Goal: Task Accomplishment & Management: Manage account settings

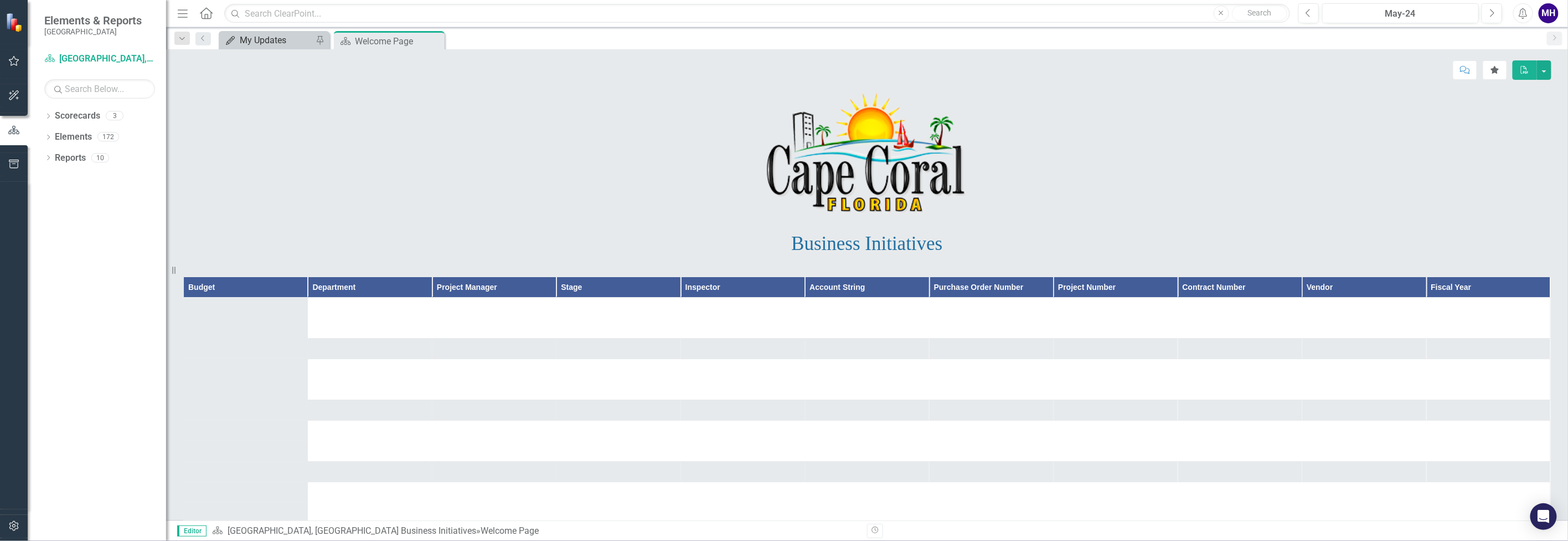
click at [275, 37] on div "My Updates" at bounding box center [276, 40] width 73 height 14
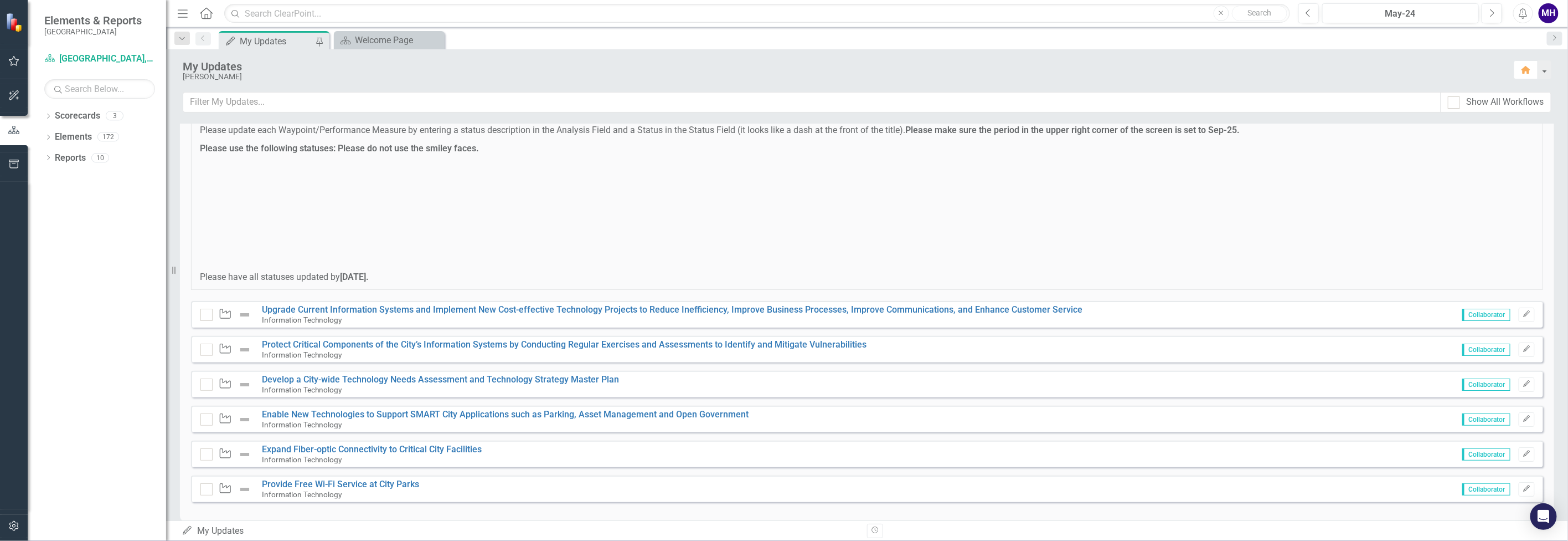
scroll to position [69, 0]
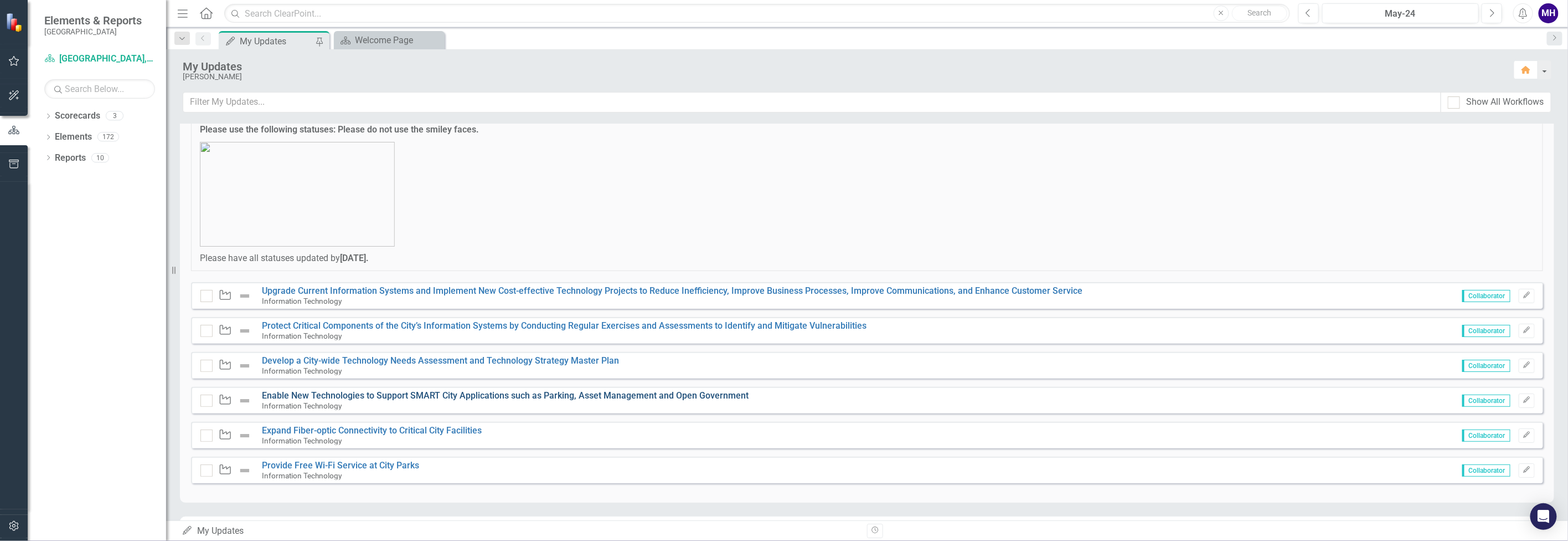
click at [284, 391] on link "Enable New Technologies to Support SMART City Applications such as Parking, Ass…" at bounding box center [506, 395] width 487 height 10
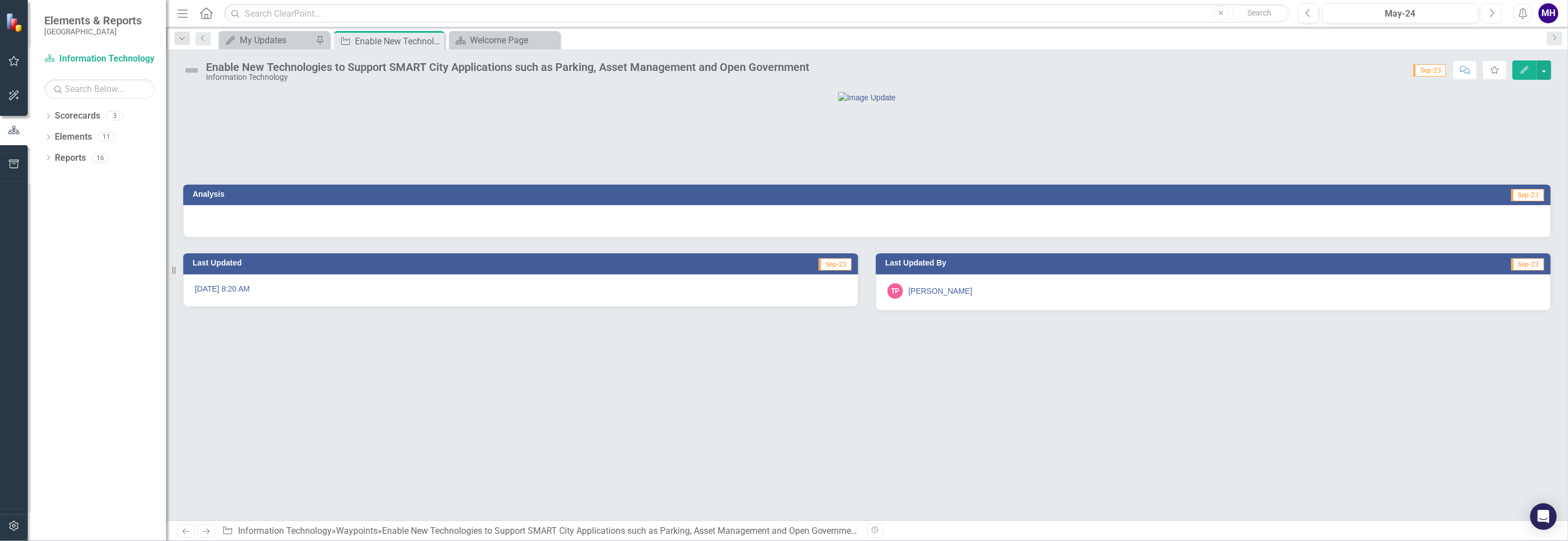
click at [1496, 12] on button "Next" at bounding box center [1492, 13] width 21 height 20
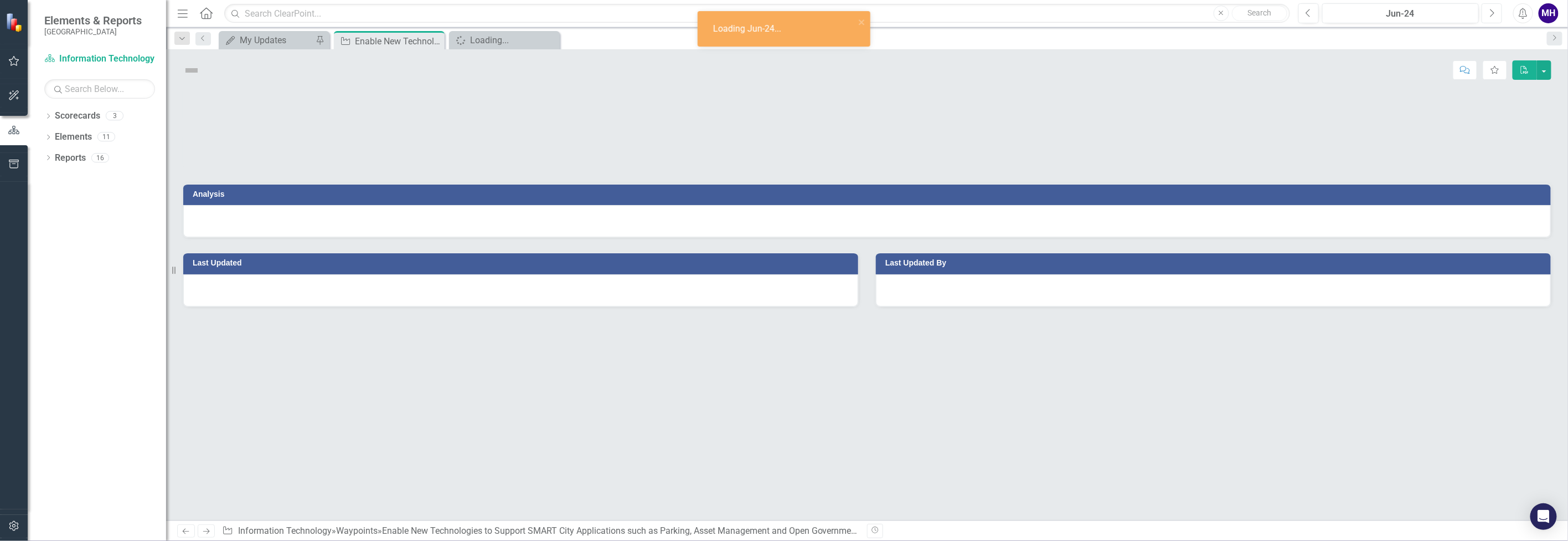
click at [1494, 10] on button "Next" at bounding box center [1492, 13] width 21 height 20
click at [1494, 10] on icon "Next" at bounding box center [1492, 13] width 6 height 10
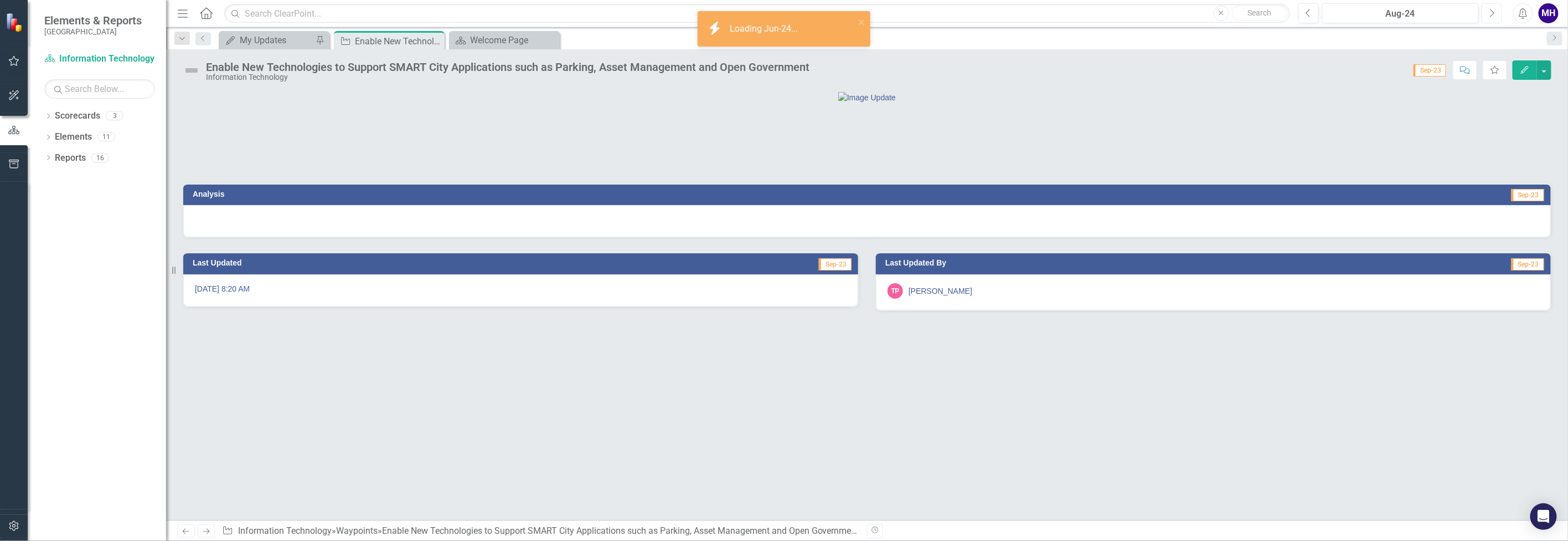
click at [1494, 10] on icon "Next" at bounding box center [1492, 13] width 6 height 10
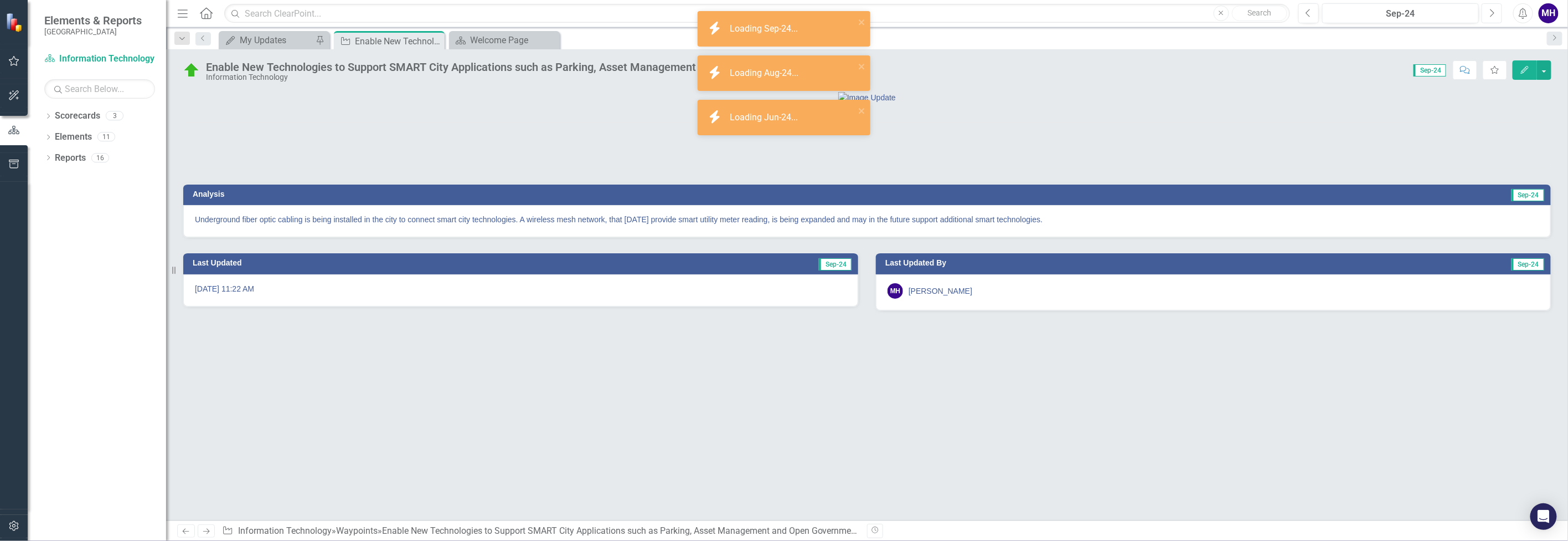
click at [1494, 10] on icon "Next" at bounding box center [1492, 13] width 6 height 10
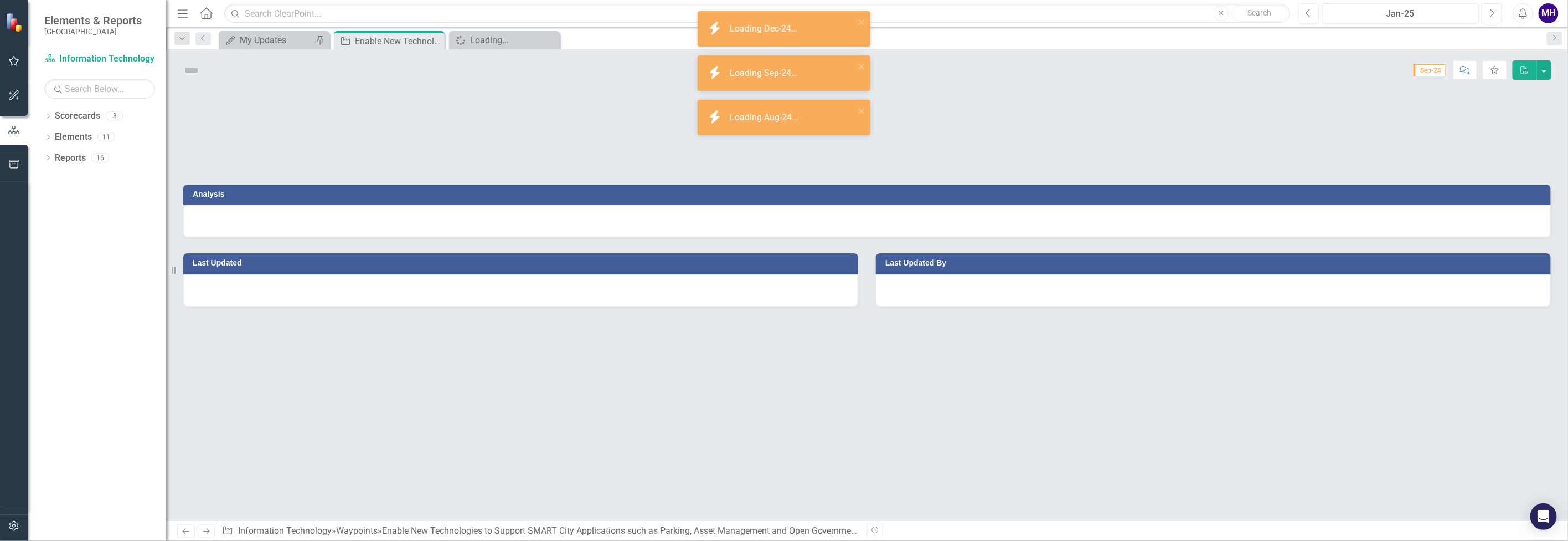
click at [1494, 10] on icon "Next" at bounding box center [1492, 13] width 6 height 10
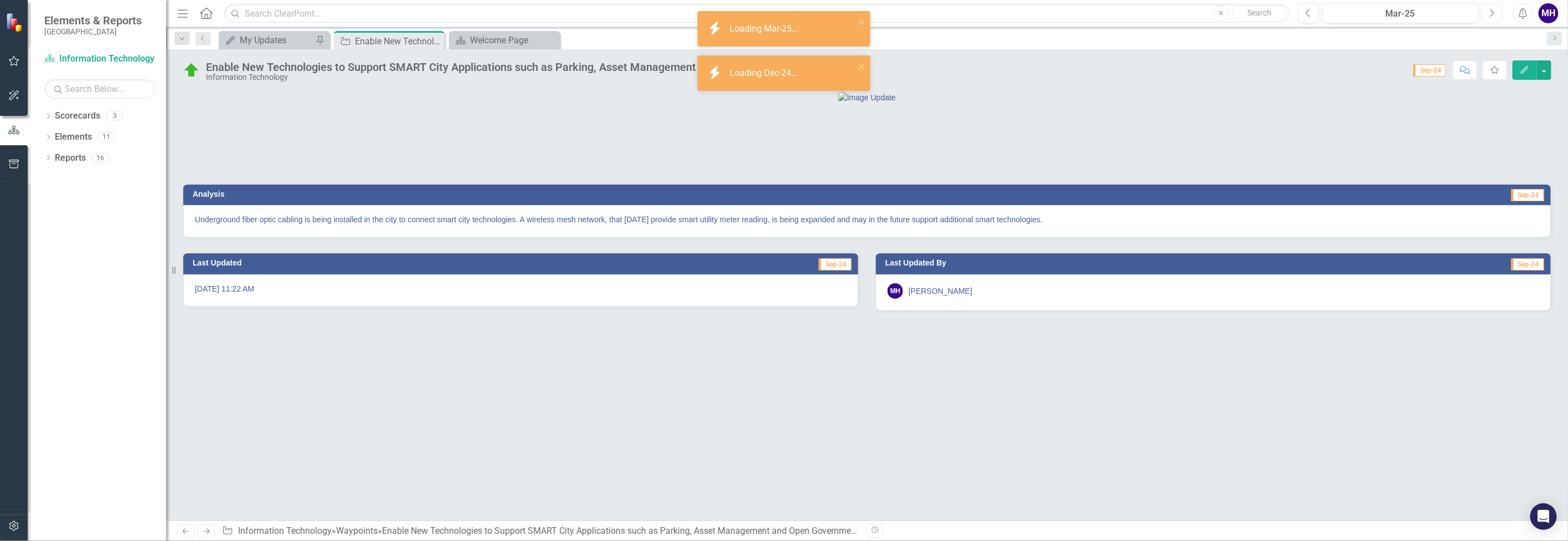
click at [1494, 10] on icon "Next" at bounding box center [1492, 13] width 6 height 10
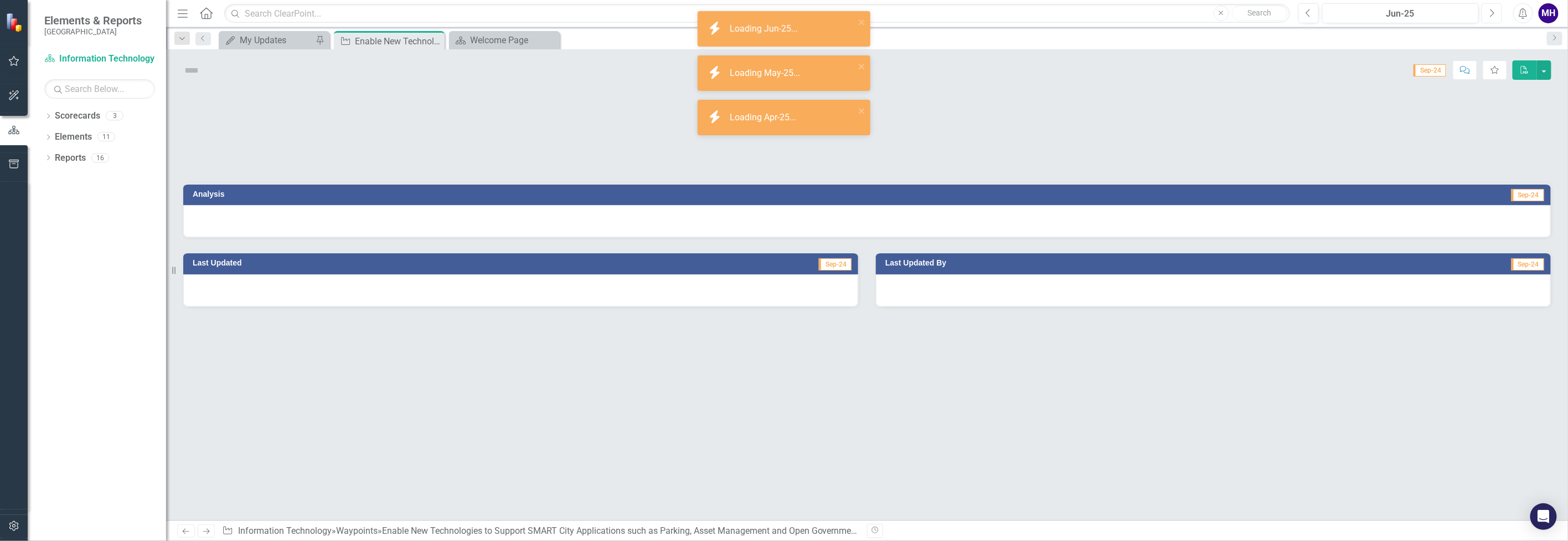
click at [1494, 10] on icon "Next" at bounding box center [1492, 13] width 6 height 10
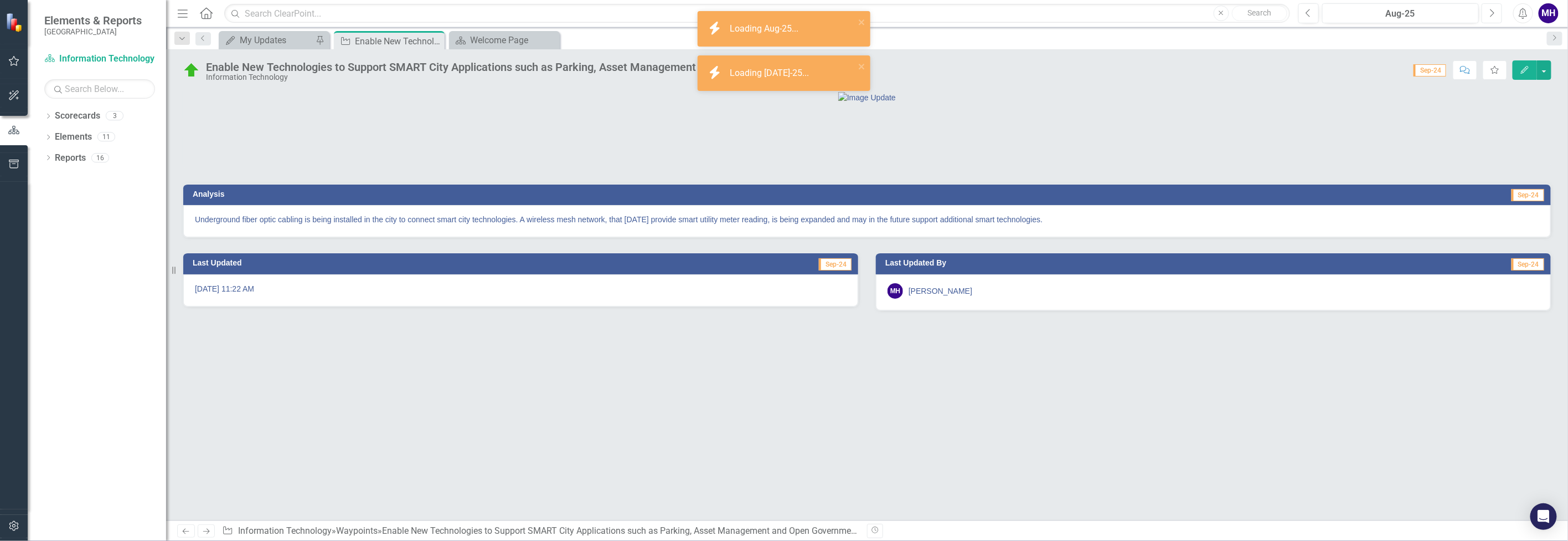
click at [1494, 10] on icon "Next" at bounding box center [1492, 13] width 6 height 10
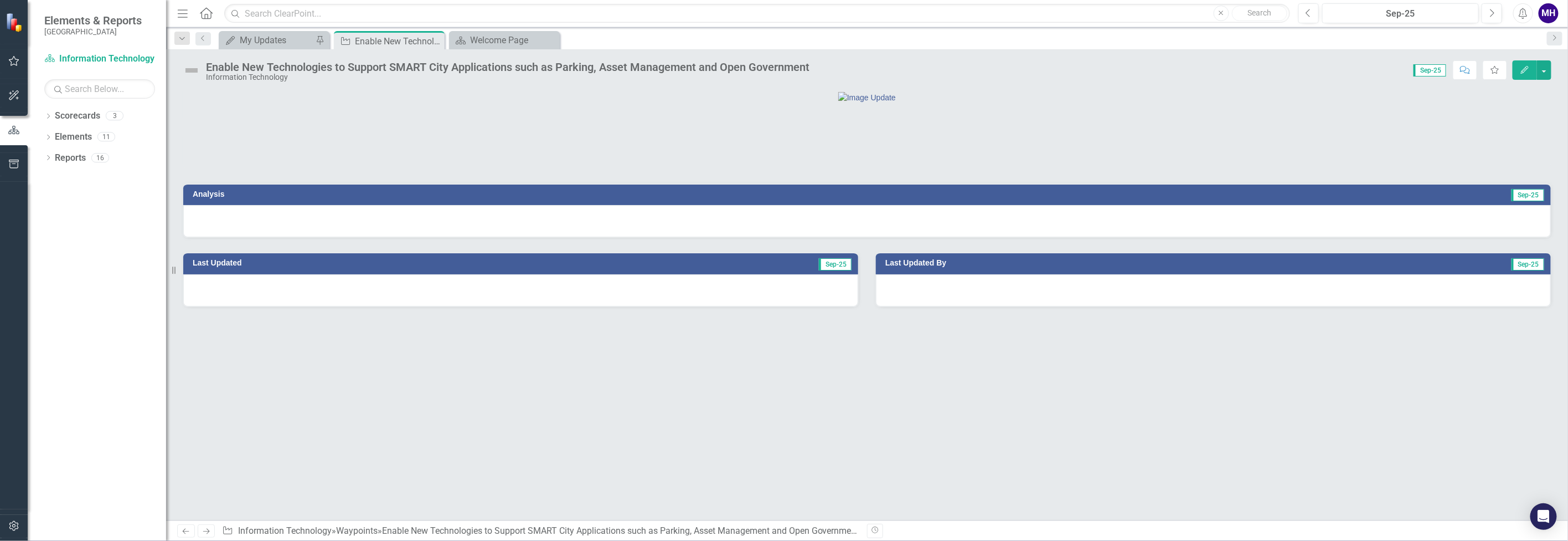
click at [206, 237] on div at bounding box center [867, 221] width 1368 height 32
click at [919, 306] on div at bounding box center [1213, 290] width 675 height 32
click at [973, 267] on h3 "Last Updated By" at bounding box center [1097, 263] width 425 height 9
click at [972, 267] on h3 "Last Updated By" at bounding box center [1097, 263] width 425 height 9
click at [542, 199] on h3 "Analysis" at bounding box center [521, 194] width 657 height 9
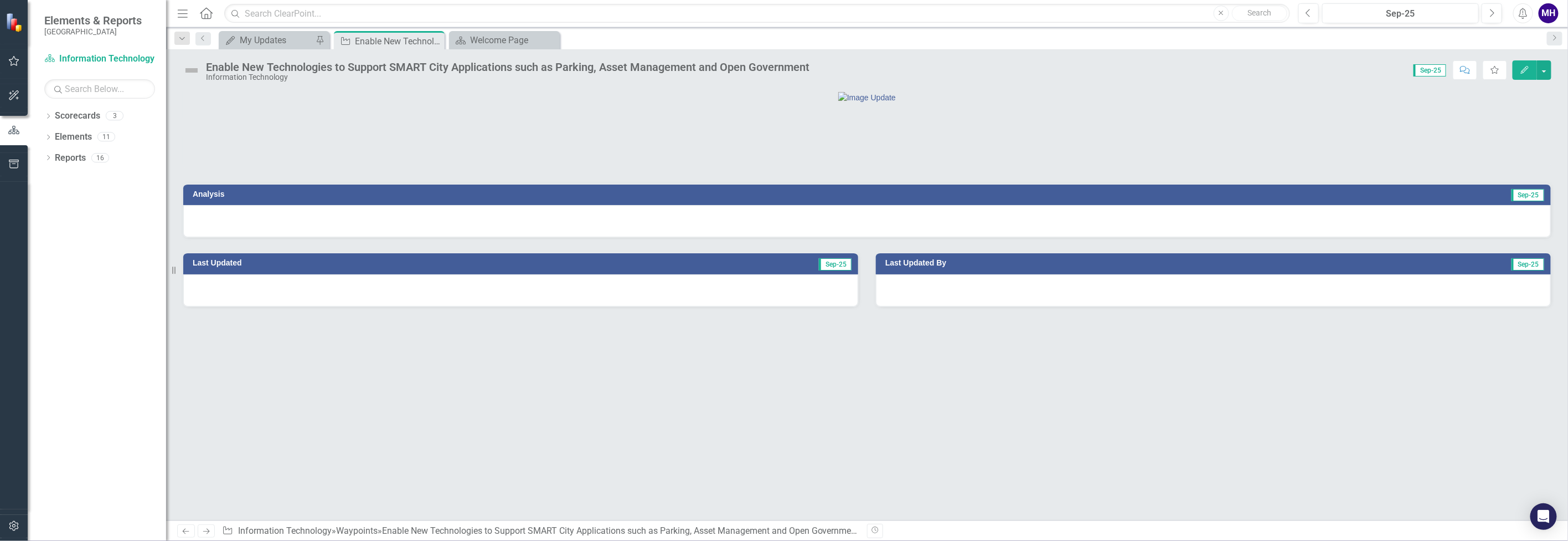
click at [542, 199] on h3 "Analysis" at bounding box center [521, 194] width 657 height 9
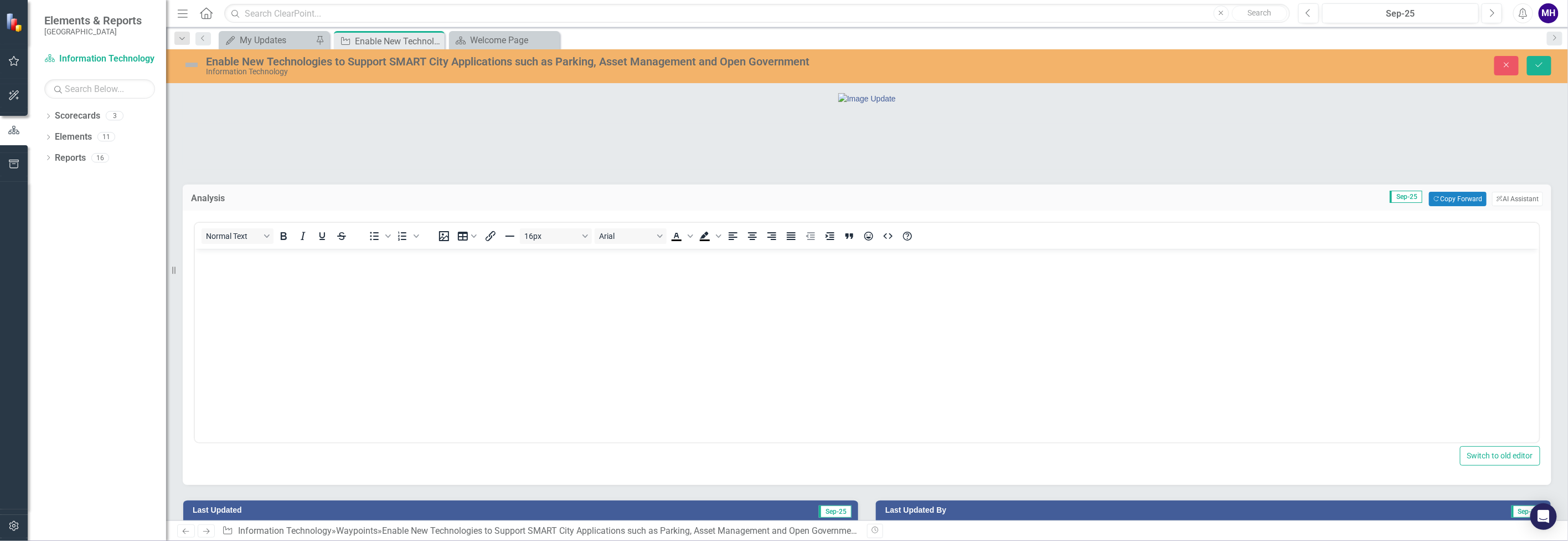
click at [215, 261] on p "Rich Text Area. Press ALT-0 for help." at bounding box center [866, 258] width 1339 height 13
click at [1535, 65] on icon "Save" at bounding box center [1539, 65] width 10 height 8
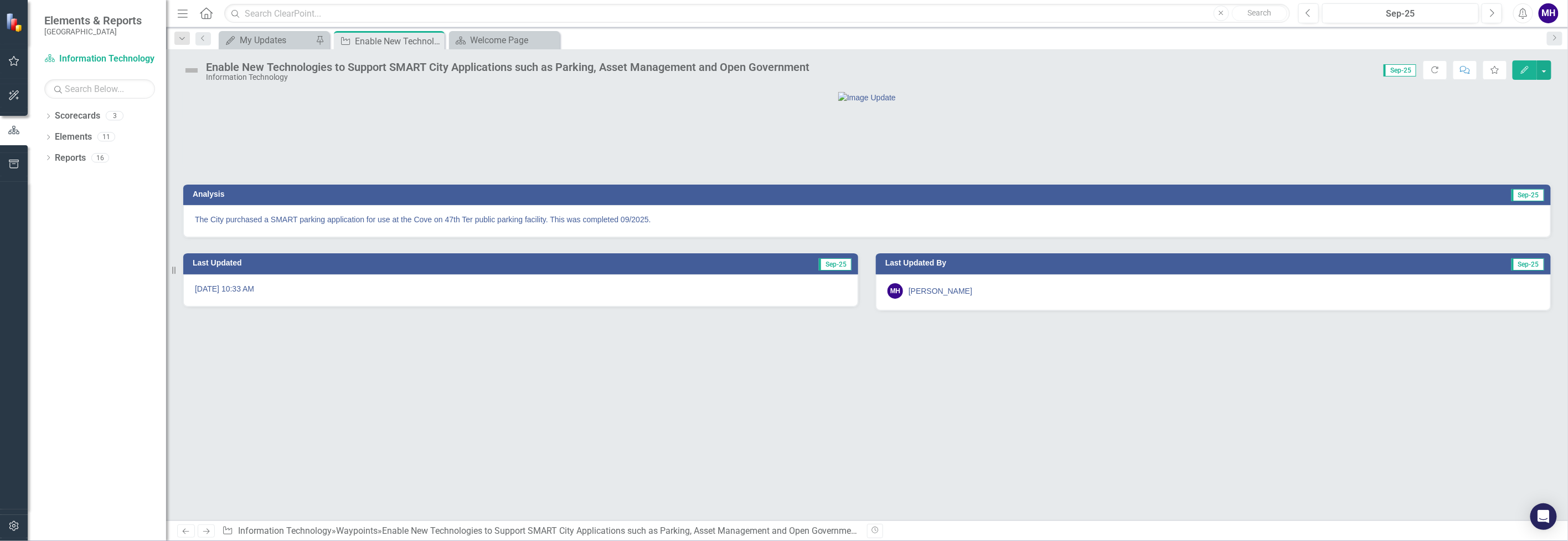
click at [194, 68] on img at bounding box center [191, 70] width 18 height 18
click at [193, 68] on img at bounding box center [191, 70] width 18 height 18
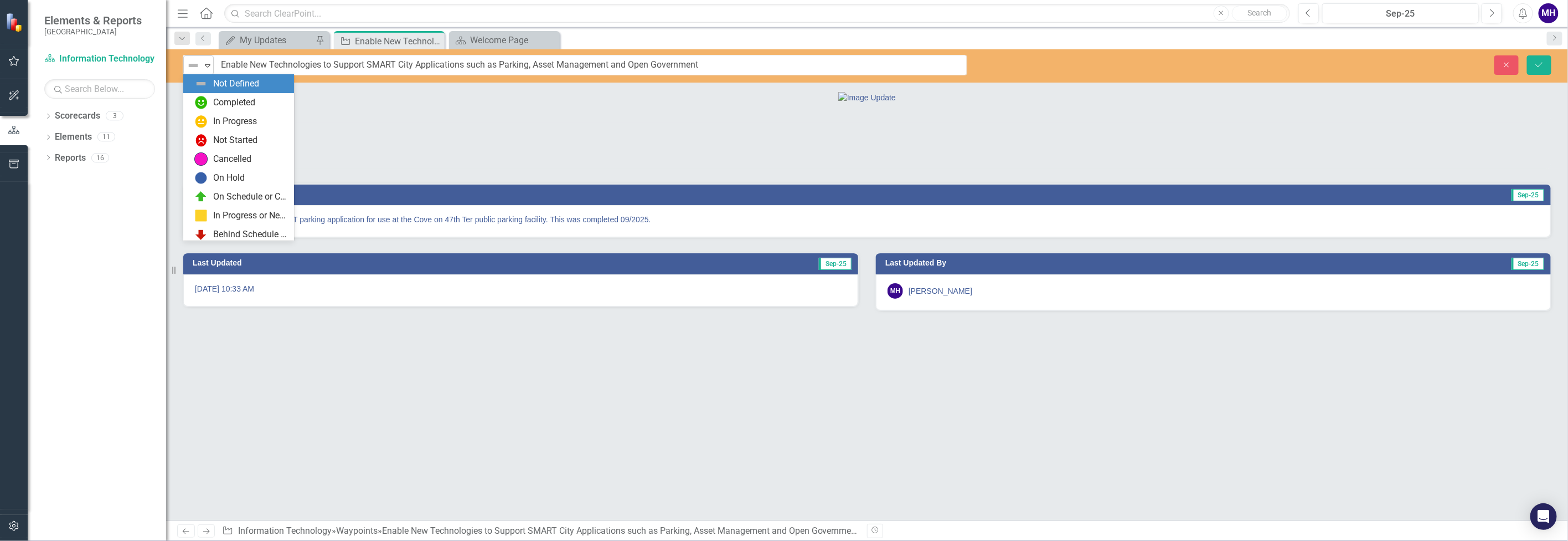
click at [209, 62] on icon "Expand" at bounding box center [208, 65] width 11 height 9
click at [544, 103] on div at bounding box center [867, 97] width 1368 height 12
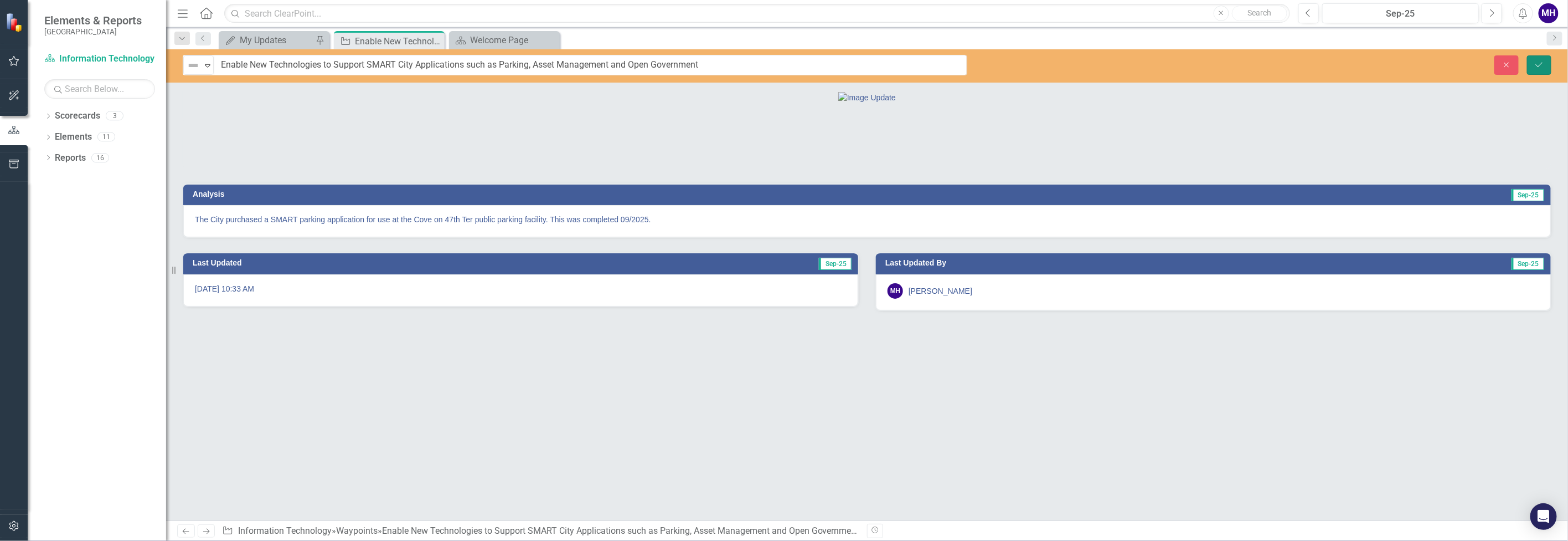
click at [1541, 62] on icon "Save" at bounding box center [1539, 65] width 10 height 8
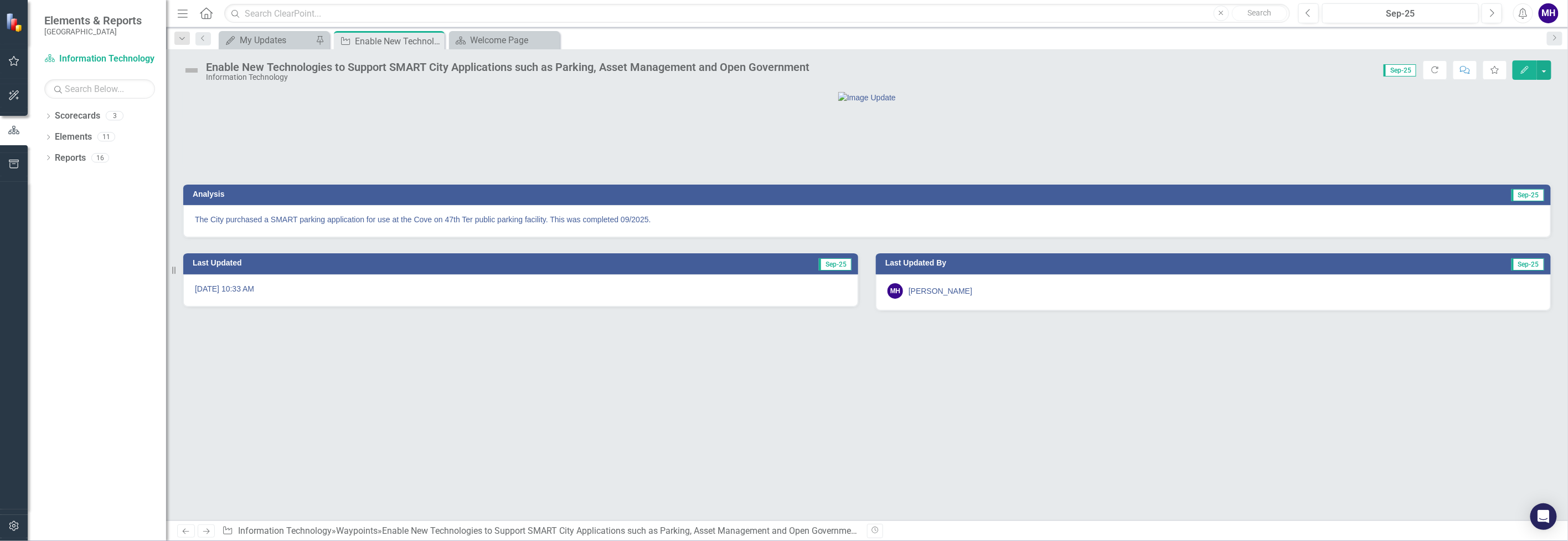
click at [193, 66] on img at bounding box center [191, 70] width 18 height 18
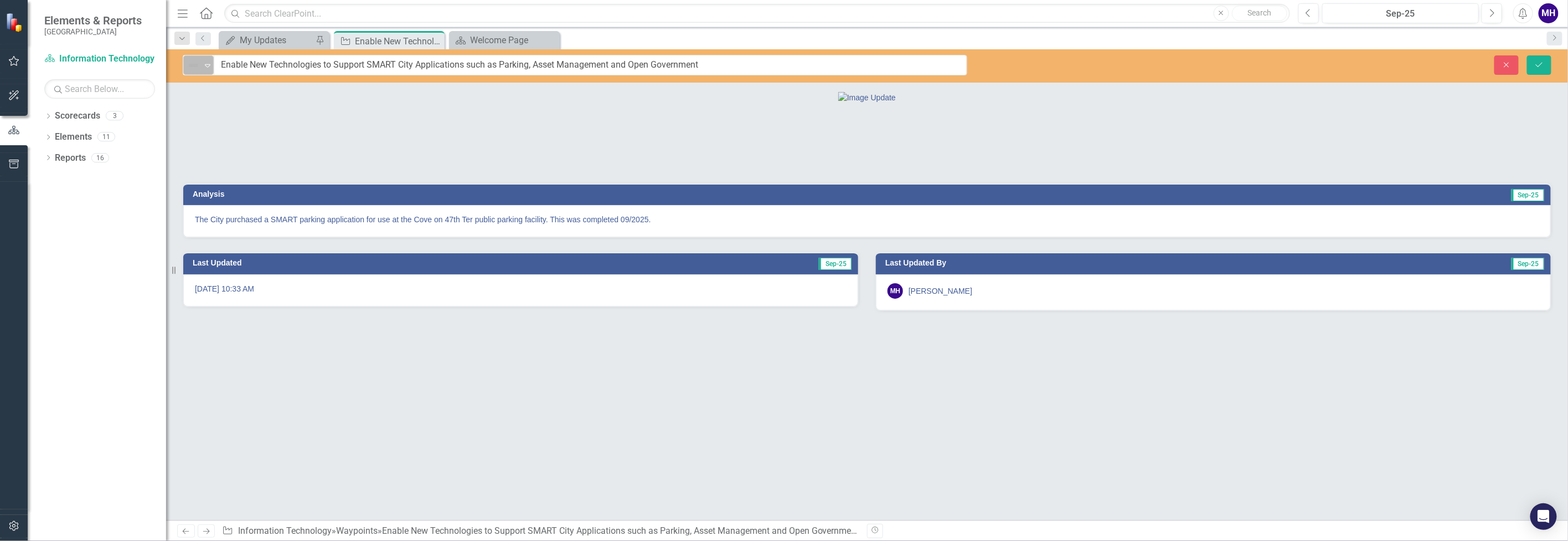
click at [206, 65] on icon "Expand" at bounding box center [208, 65] width 11 height 9
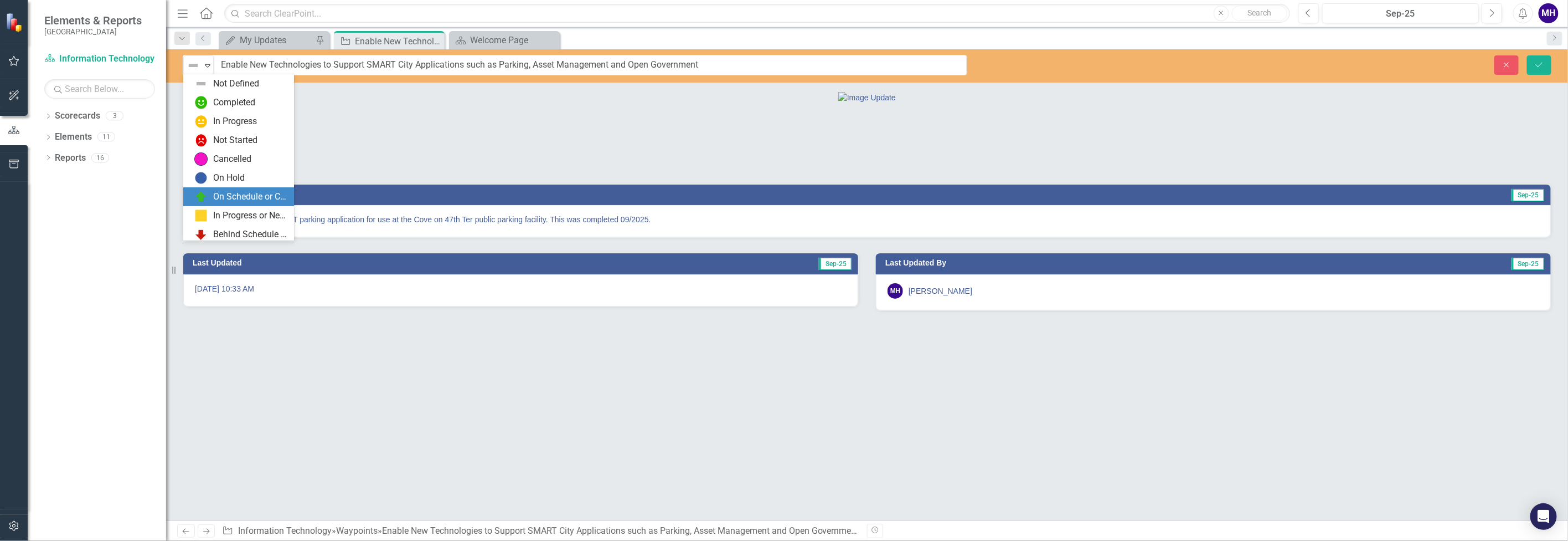
click at [250, 196] on div "On Schedule or Complete" at bounding box center [250, 197] width 74 height 13
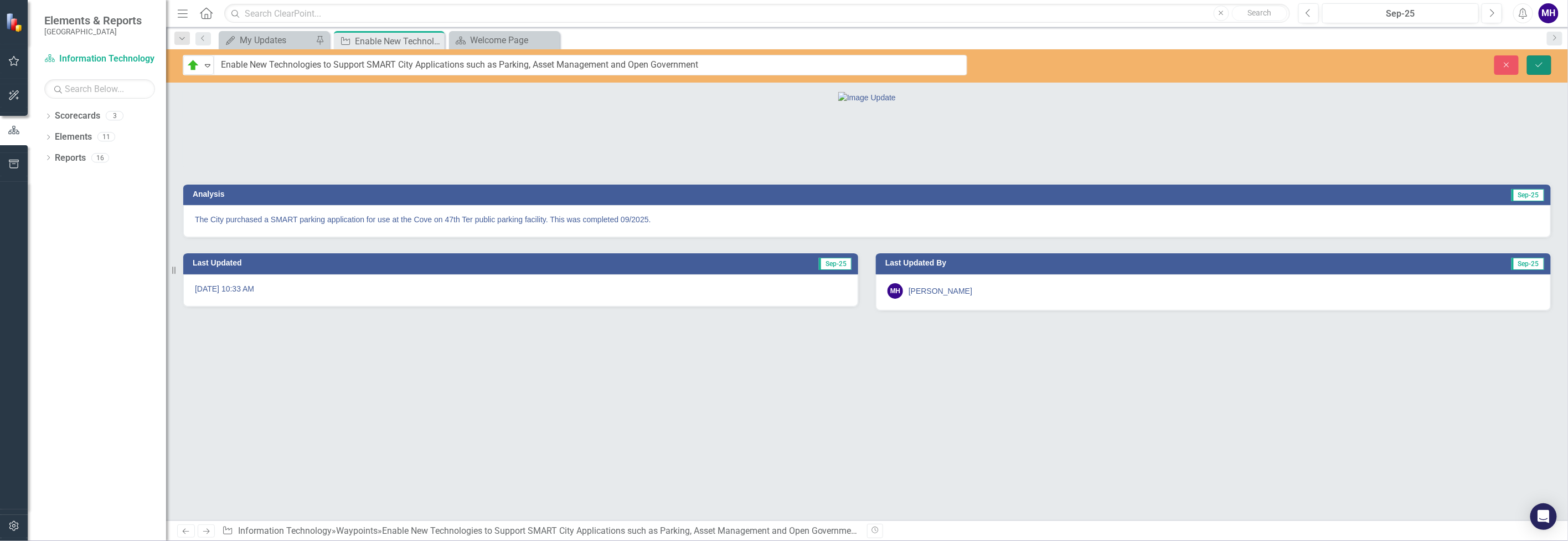
click at [1544, 62] on icon "Save" at bounding box center [1539, 65] width 10 height 8
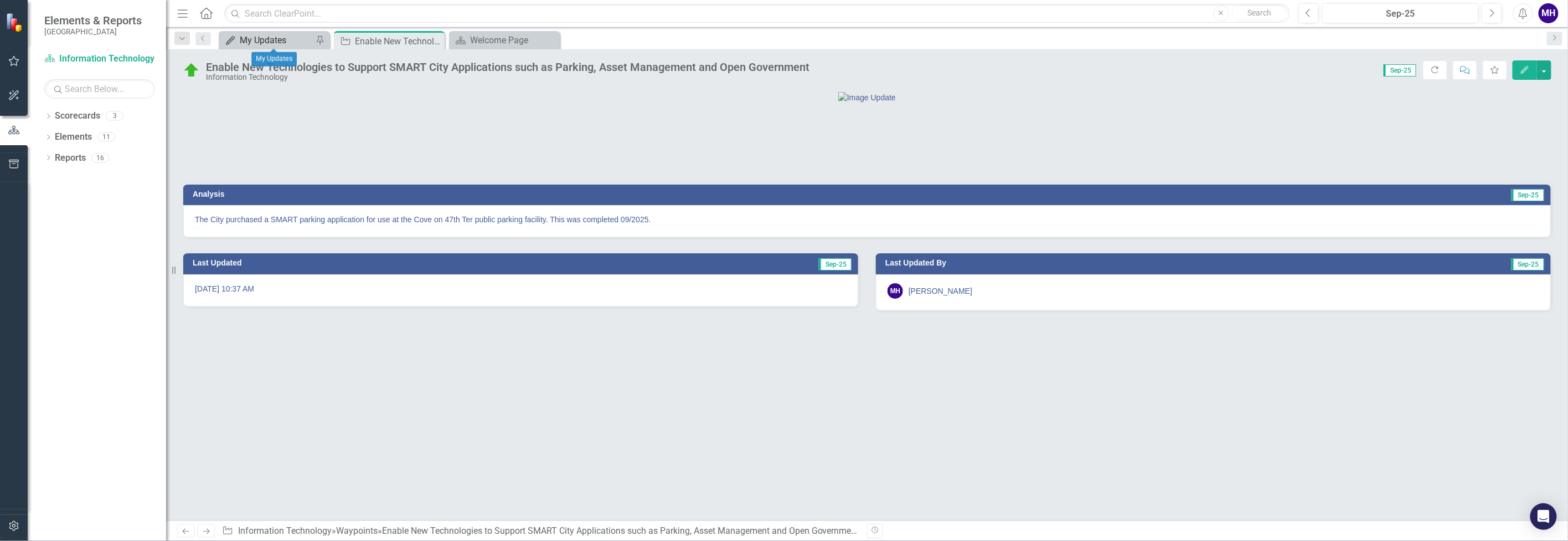
click at [266, 38] on div "My Updates" at bounding box center [276, 40] width 73 height 14
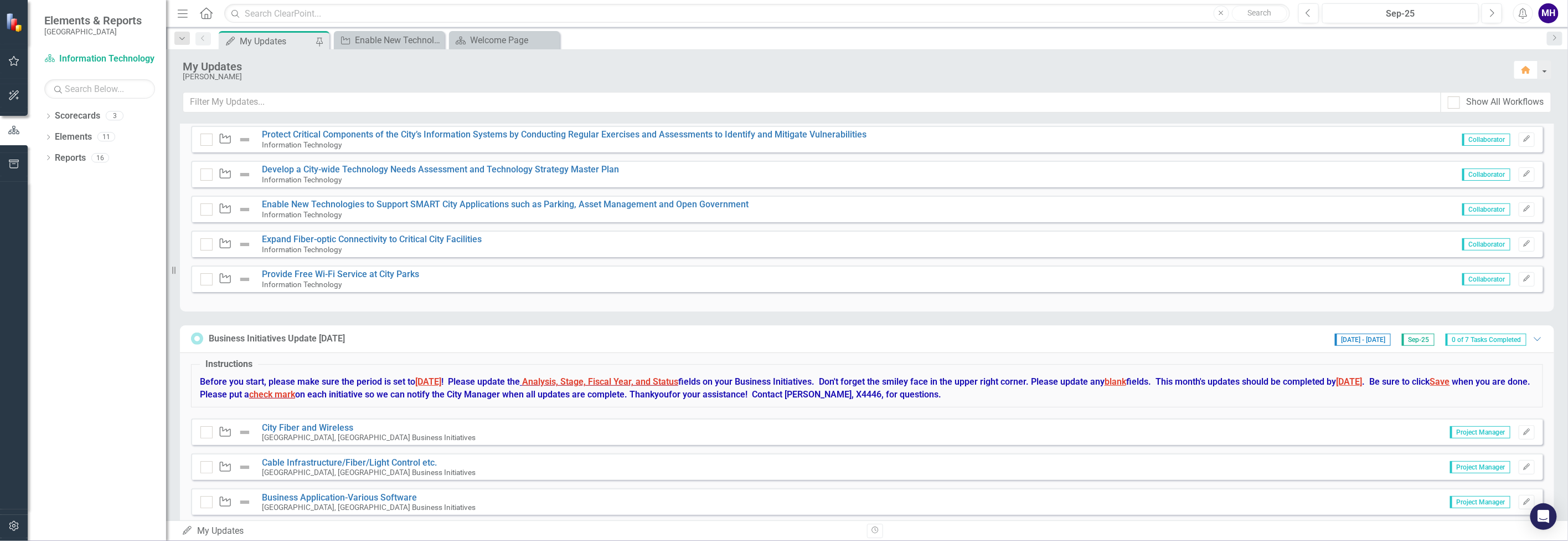
scroll to position [347, 0]
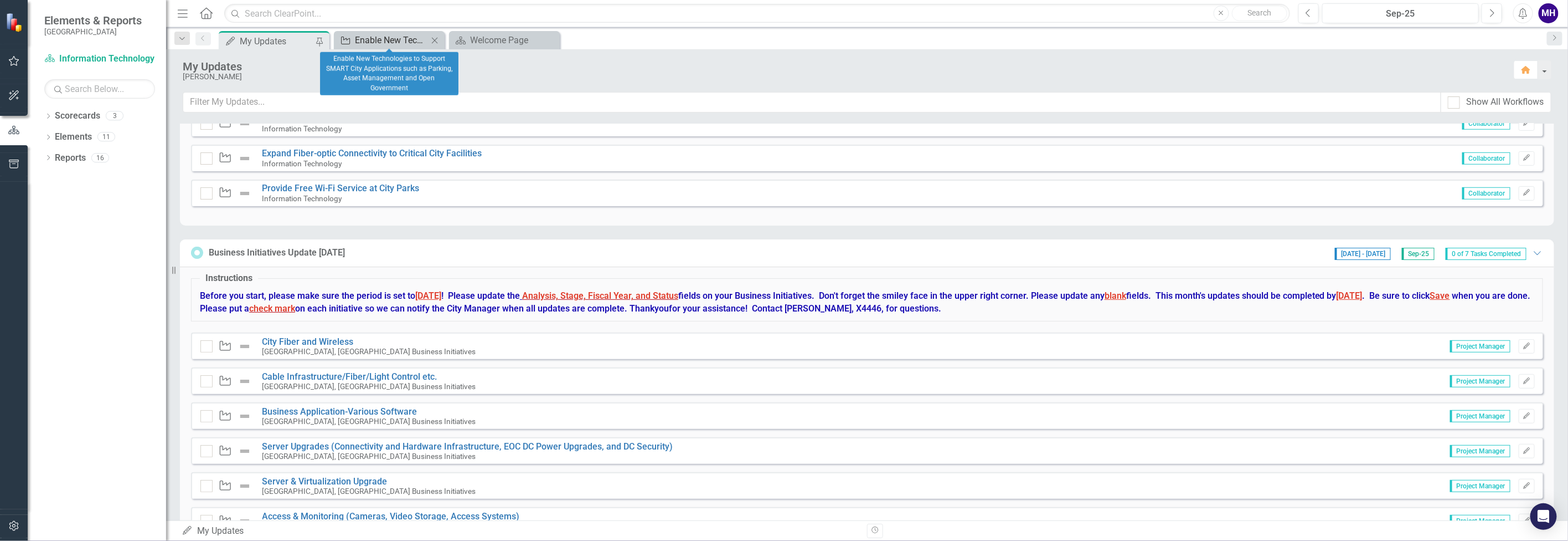
click at [389, 34] on div "Enable New Technologies to Support SMART City Applications such as Parking, Ass…" at bounding box center [391, 40] width 73 height 14
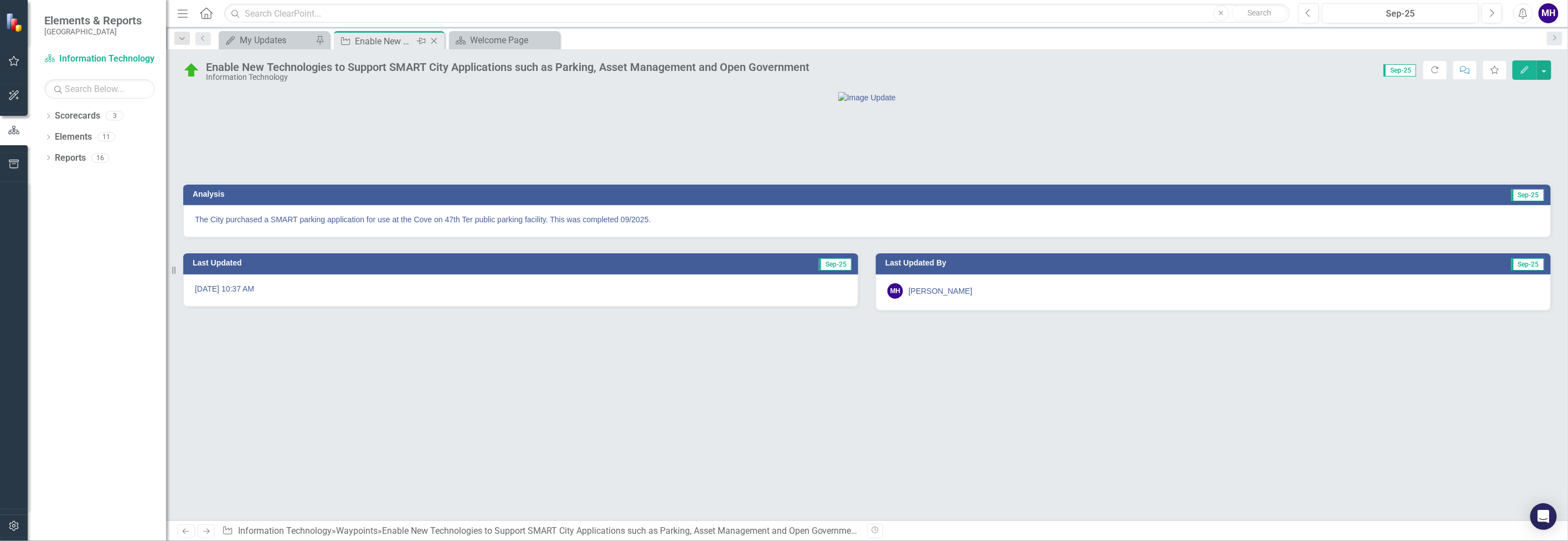
click at [433, 39] on icon "Close" at bounding box center [434, 41] width 11 height 9
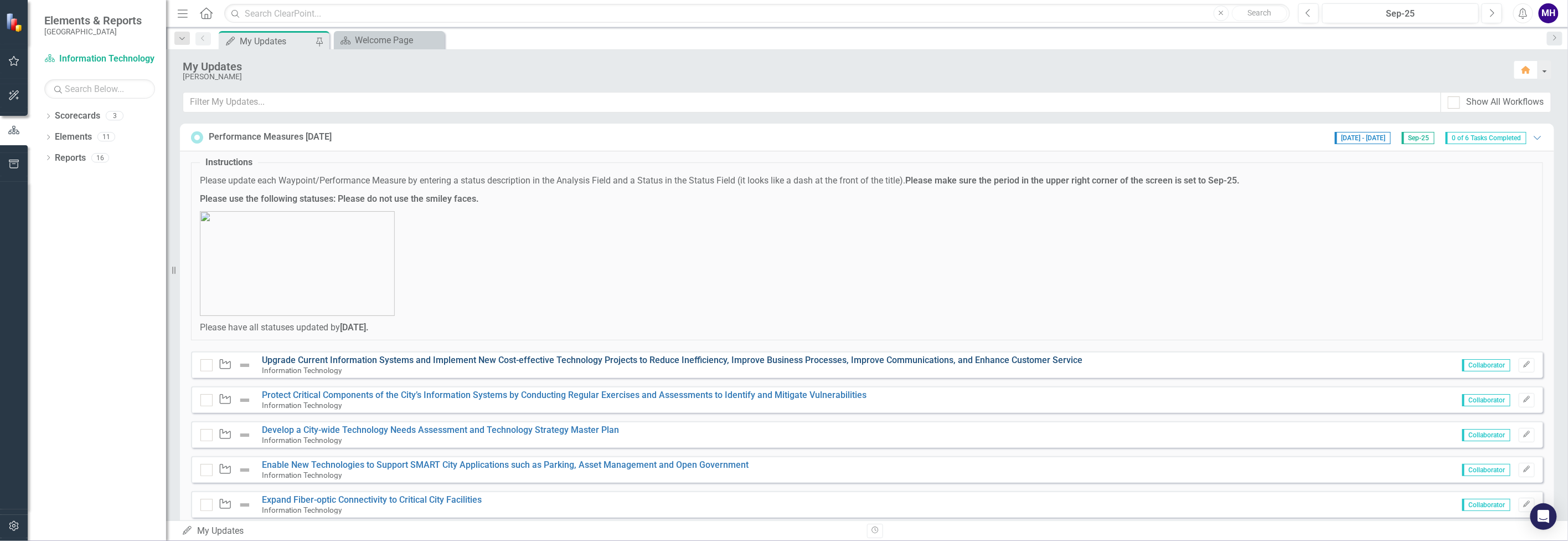
click at [424, 362] on link "Upgrade Current Information Systems and Implement New Cost-effective Technology…" at bounding box center [673, 359] width 821 height 10
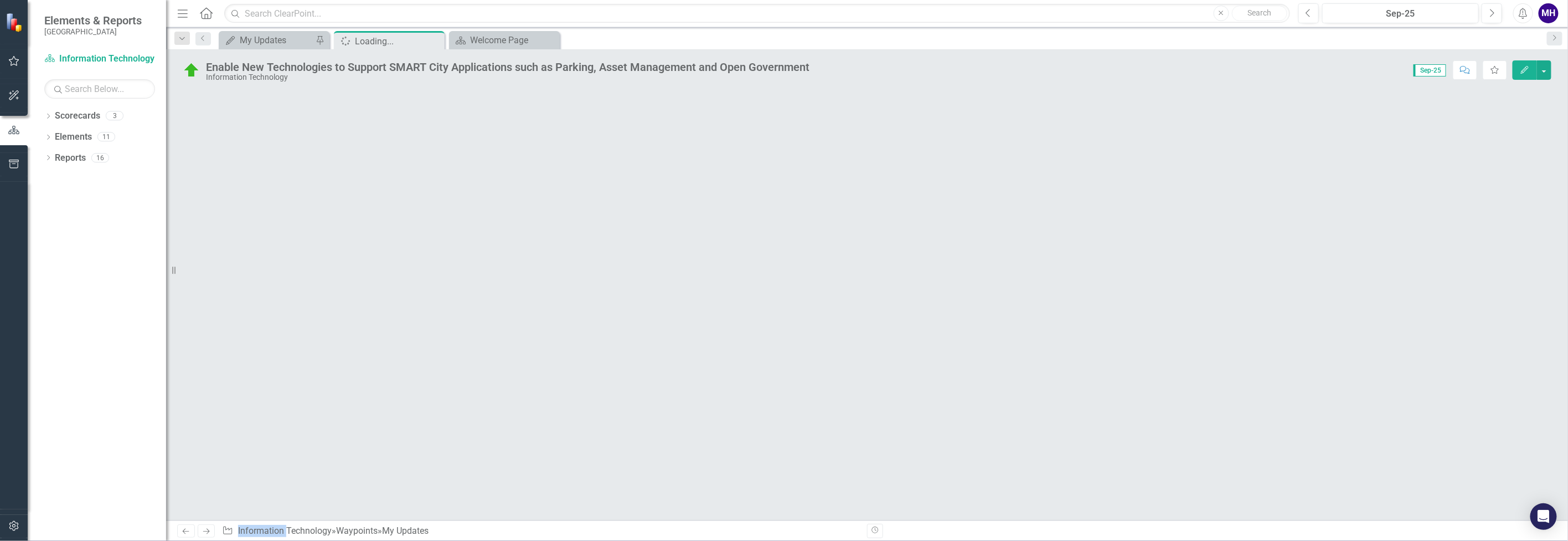
click at [424, 362] on div at bounding box center [867, 305] width 1402 height 430
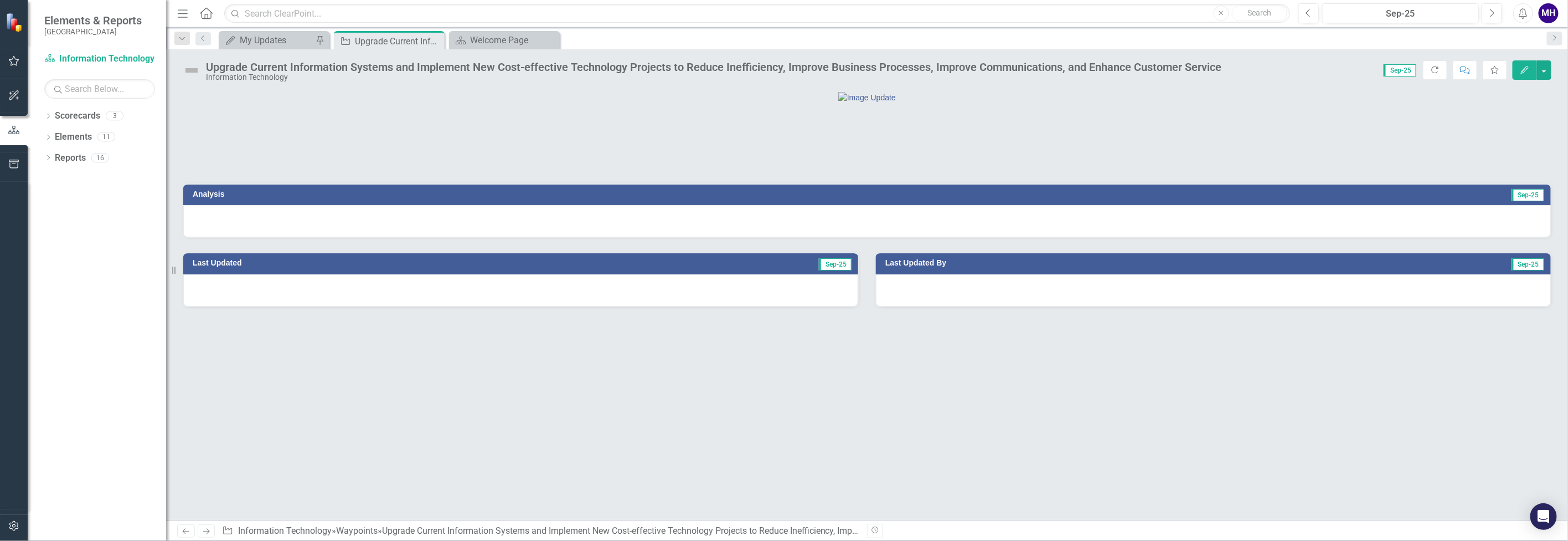
click at [232, 199] on h3 "Analysis" at bounding box center [521, 194] width 657 height 9
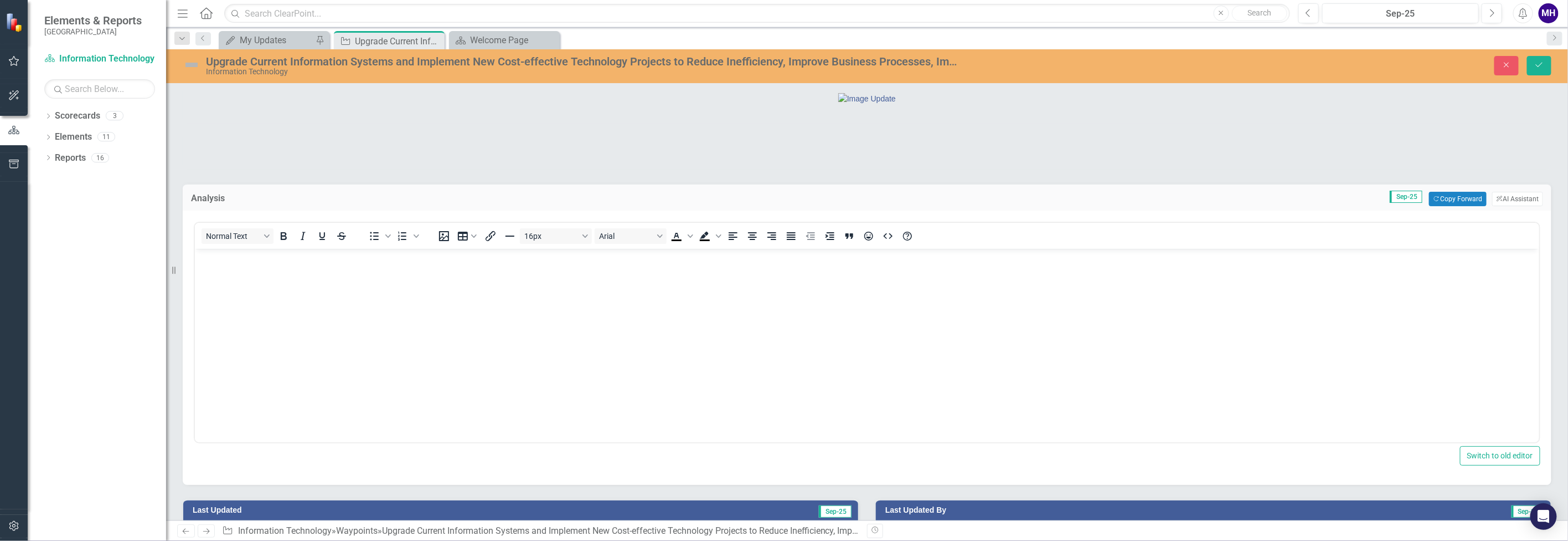
click at [221, 263] on p "Rich Text Area. Press ALT-0 for help." at bounding box center [866, 258] width 1339 height 13
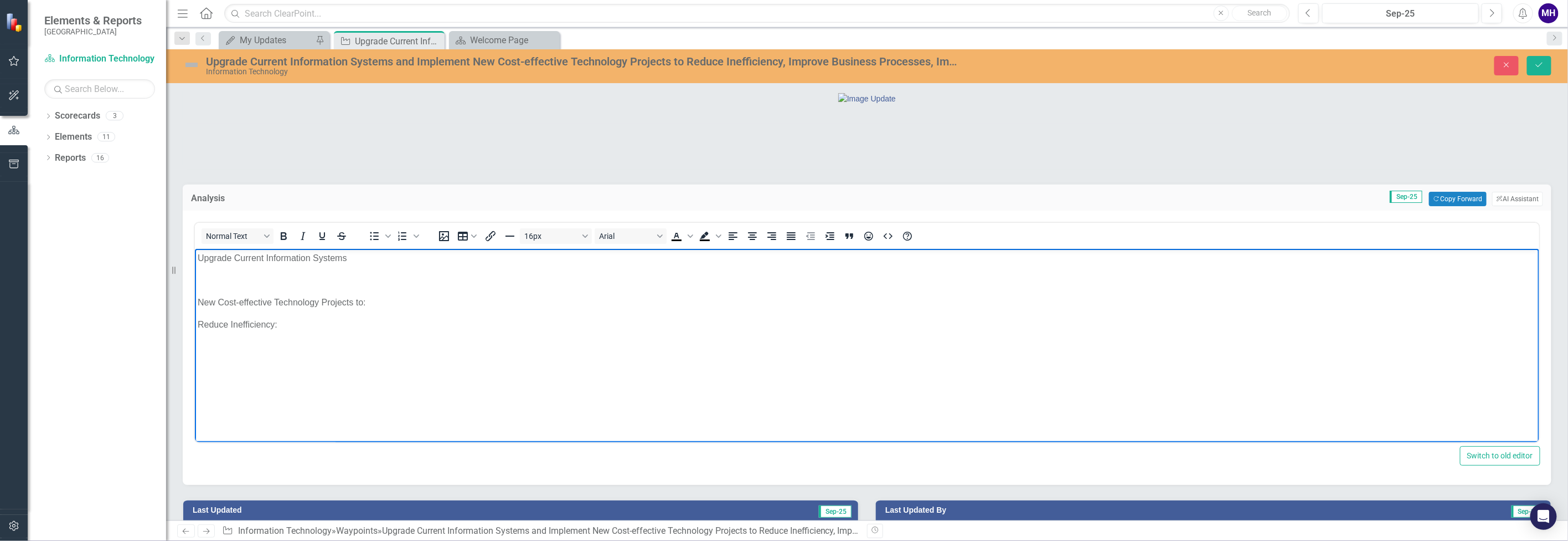
click at [301, 324] on p "Reduce Inefficiency:" at bounding box center [866, 325] width 1339 height 13
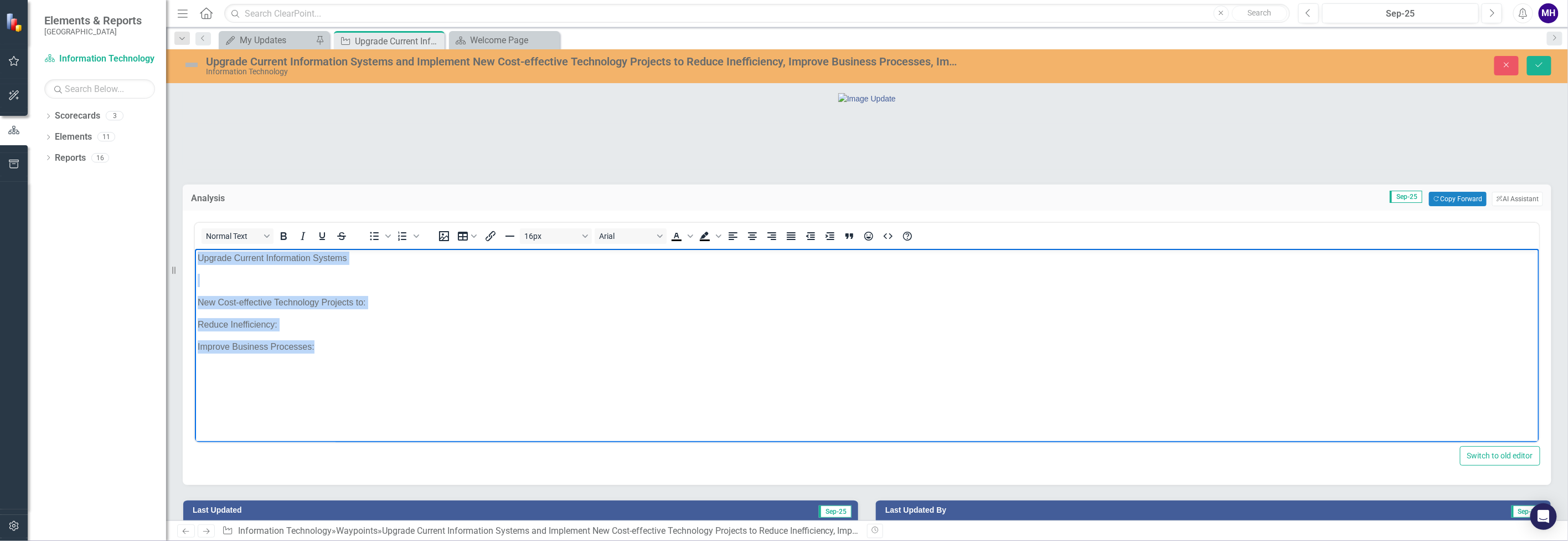
drag, startPoint x: 323, startPoint y: 350, endPoint x: 189, endPoint y: 252, distance: 166.0
click at [194, 252] on html "Upgrade Current Information Systems New Cost-effective Technology Projects to: …" at bounding box center [866, 331] width 1345 height 166
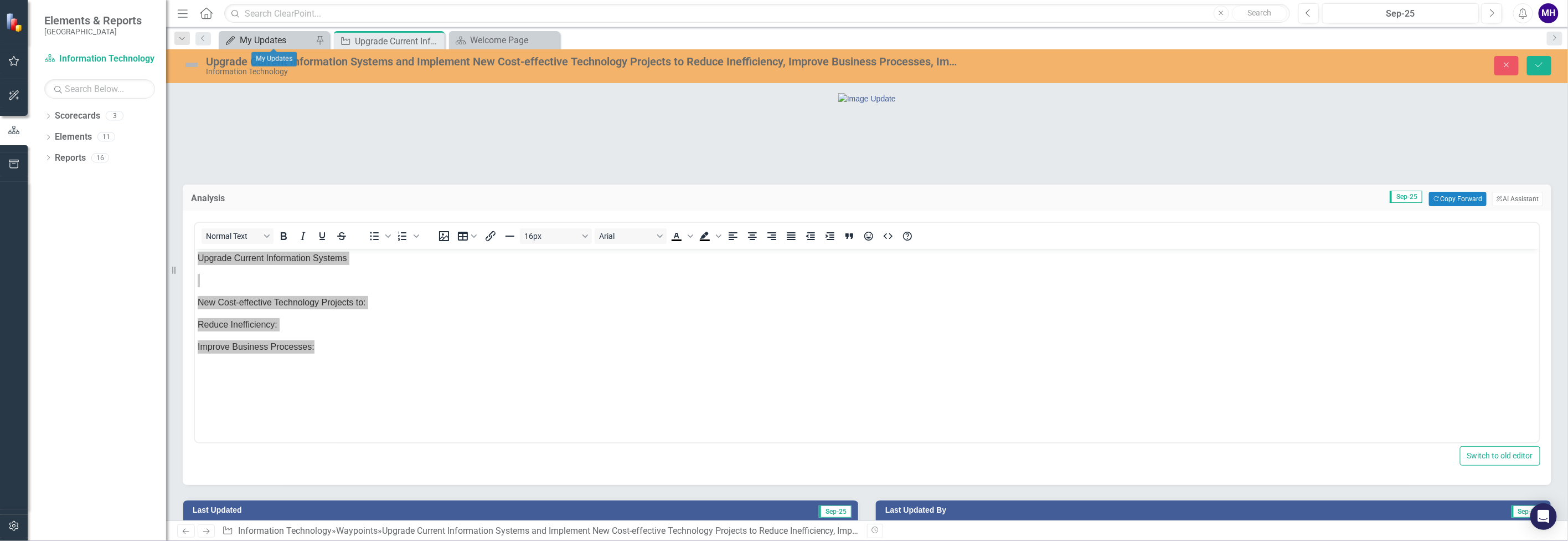
click at [285, 35] on div "My Updates" at bounding box center [276, 40] width 73 height 14
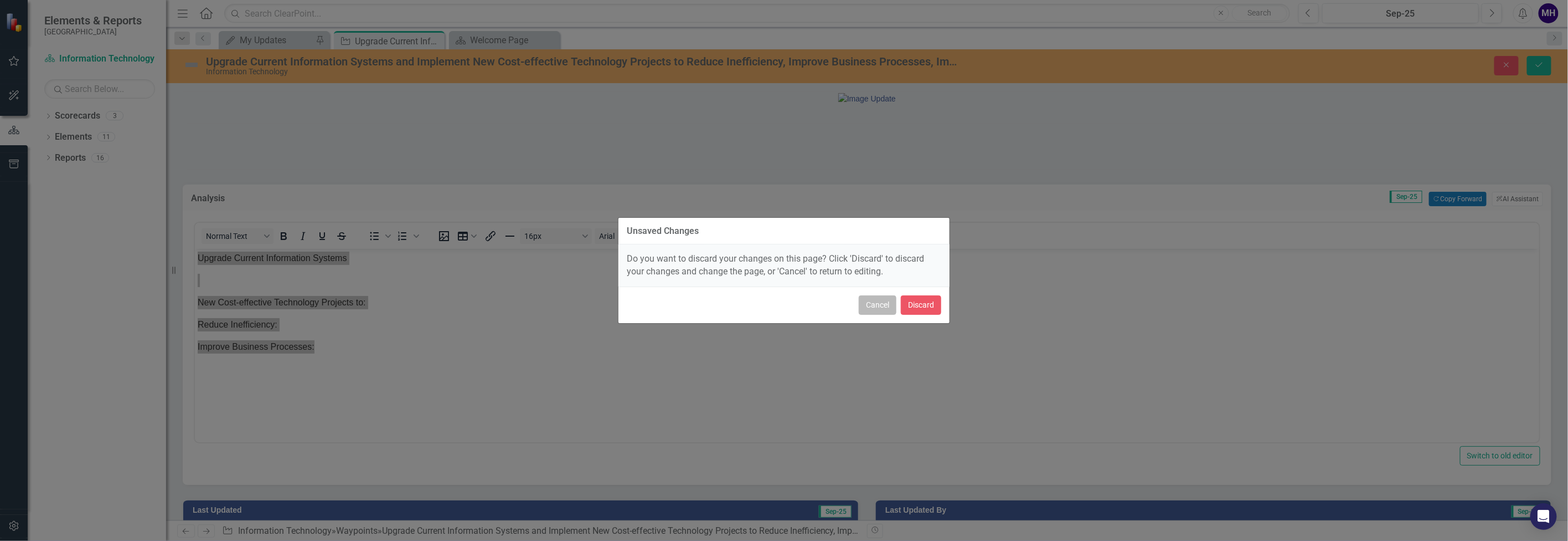
click at [880, 303] on button "Cancel" at bounding box center [878, 305] width 38 height 19
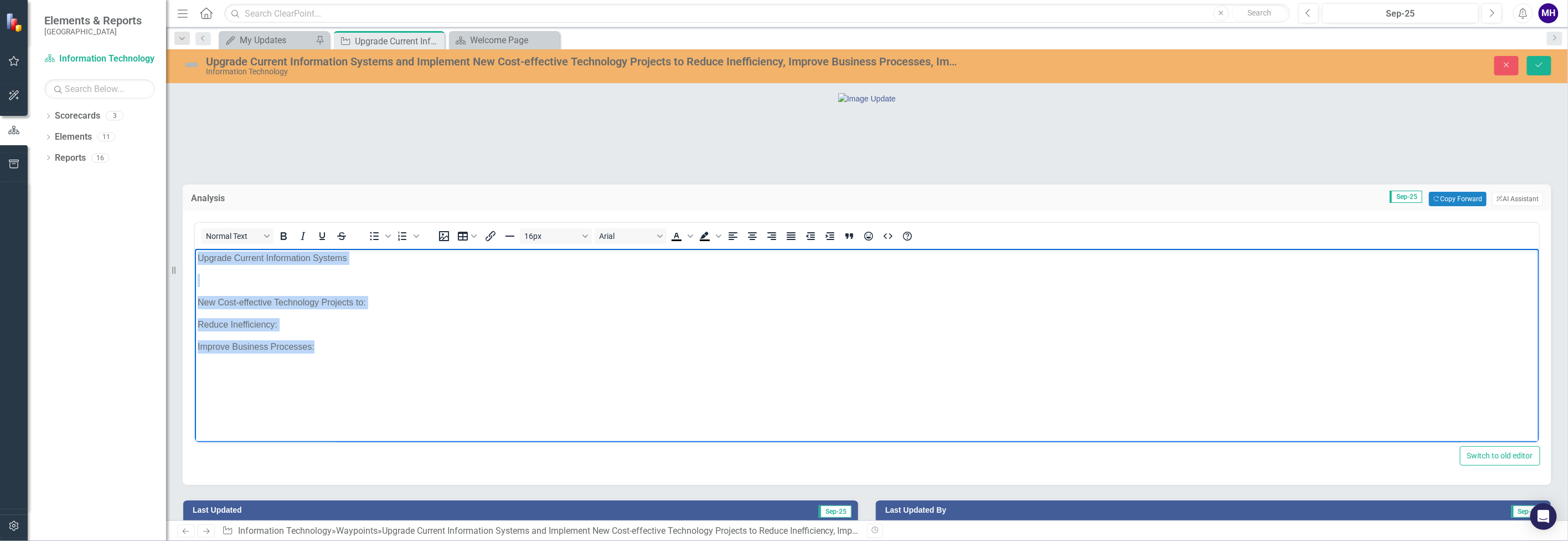
copy body "Upgrade Current Information Systems New Cost-effective Technology Projects to: …"
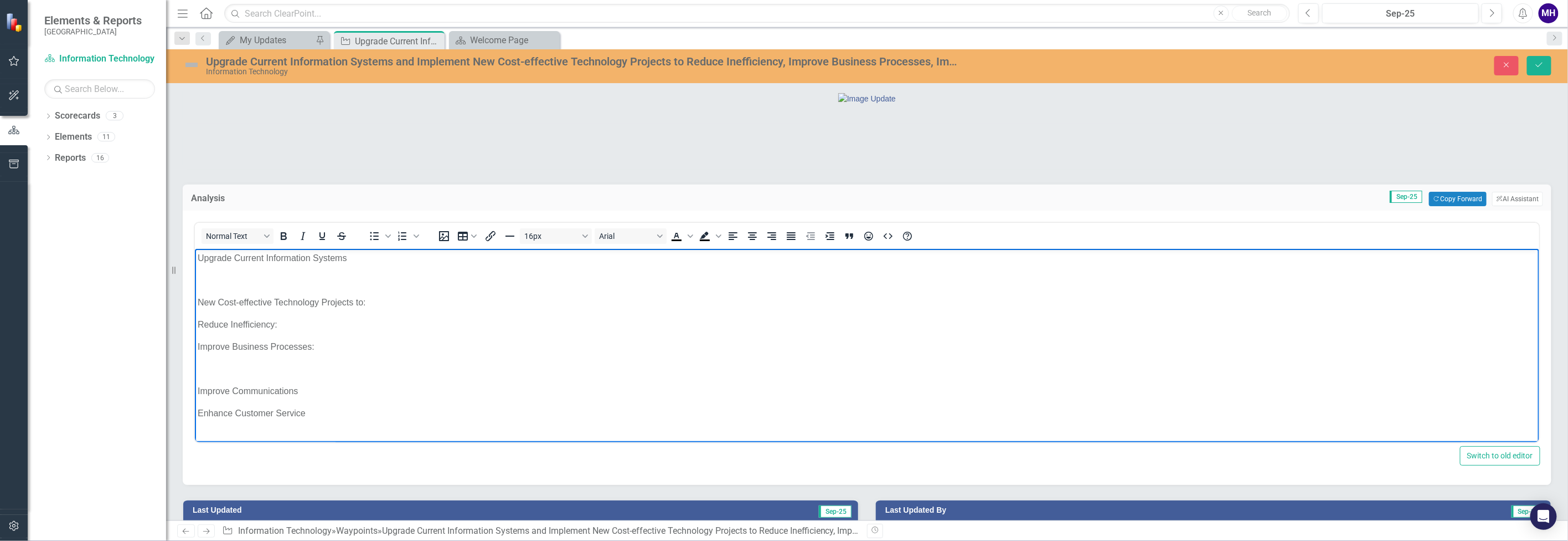
click at [200, 377] on body "Upgrade Current Information Systems New Cost-effective Technology Projects to: …" at bounding box center [866, 340] width 1345 height 183
click at [215, 371] on p "Rich Text Area. Press ALT-0 for help." at bounding box center [866, 369] width 1339 height 13
click at [304, 367] on p "Improve Communications" at bounding box center [866, 369] width 1339 height 13
click at [352, 259] on p "Upgrade Current Information Systems" at bounding box center [866, 258] width 1339 height 13
click at [307, 389] on p "Enhance Customer Service" at bounding box center [866, 391] width 1339 height 13
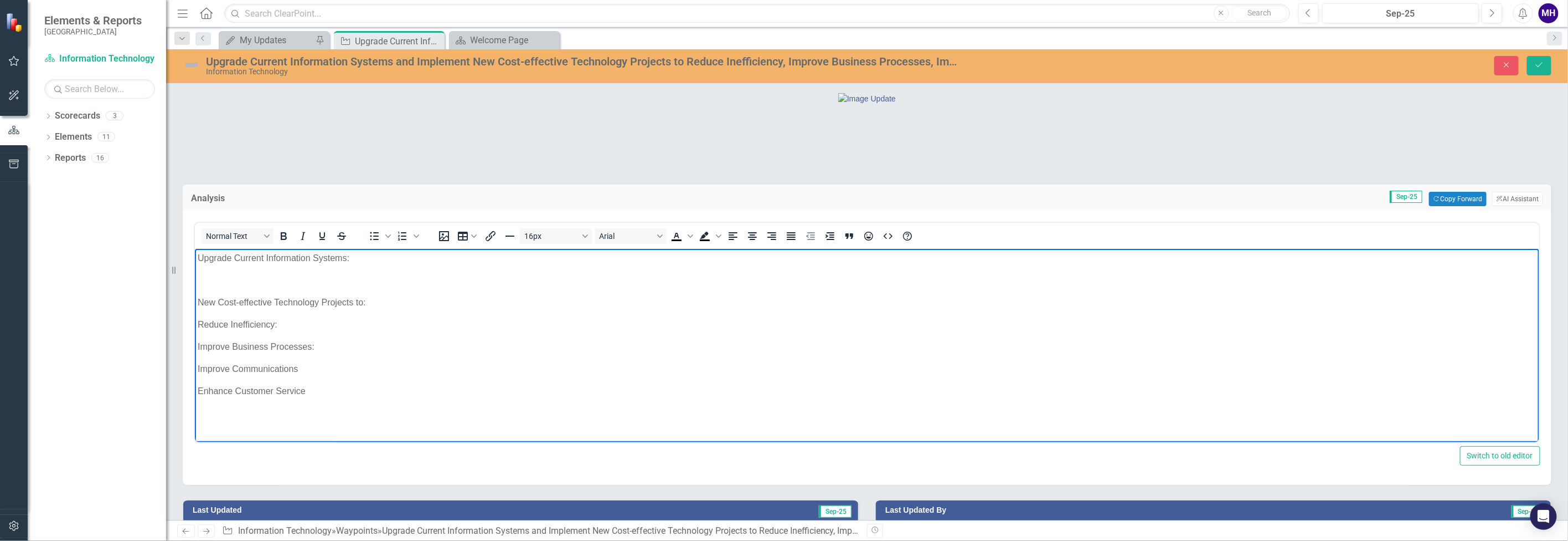
click at [305, 367] on p "Improve Communications" at bounding box center [866, 369] width 1339 height 13
drag, startPoint x: 809, startPoint y: 366, endPoint x: 735, endPoint y: 368, distance: 74.0
click at [735, 368] on p "Improve Communications: Implemented a Chatbot on the City website capable of an…" at bounding box center [866, 369] width 1339 height 13
click at [368, 368] on p "Improve Communications: Implemented a Chatbot on the City website capable of an…" at bounding box center [866, 369] width 1339 height 13
click at [987, 370] on p "Improve Communications: Implemented a chatbot on the City website capable of an…" at bounding box center [866, 369] width 1339 height 13
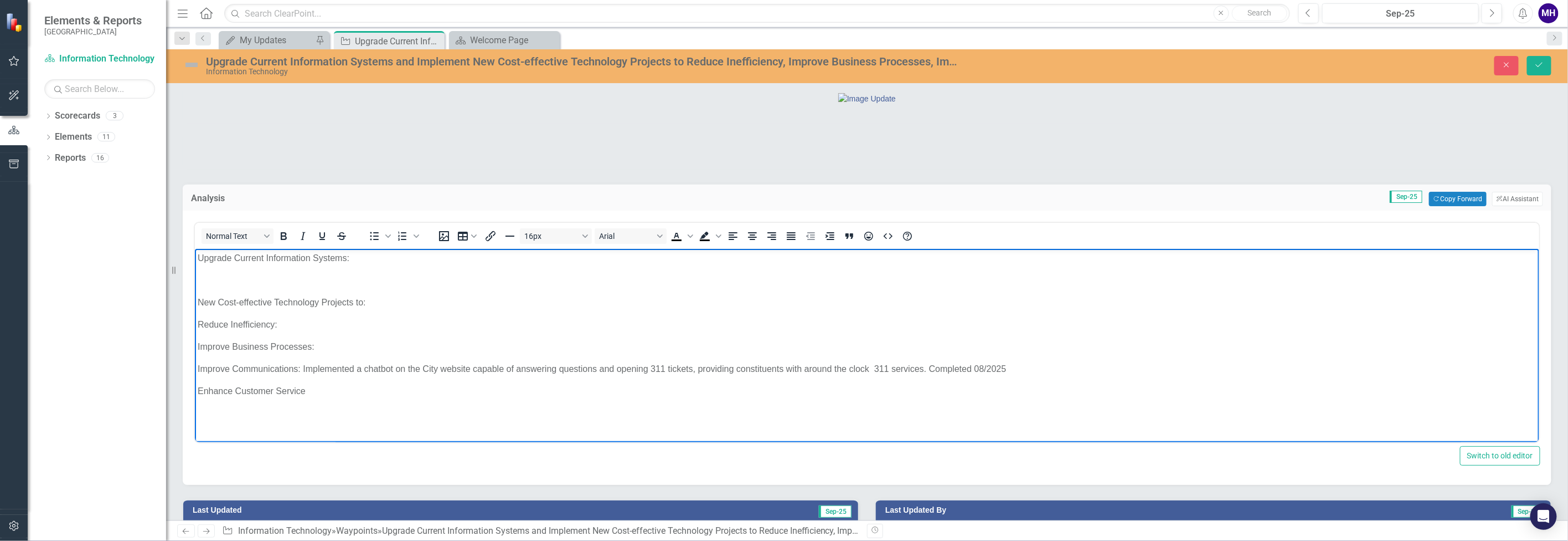
click at [307, 391] on p "Enhance Customer Service" at bounding box center [866, 391] width 1339 height 13
click at [278, 415] on html "Upgrade Current Information Systems: New Cost-effective Technology Projects to:…" at bounding box center [866, 331] width 1345 height 166
drag, startPoint x: 366, startPoint y: 390, endPoint x: 310, endPoint y: 387, distance: 56.1
click at [310, 387] on p "Enhance Customer Service: Implemented" at bounding box center [866, 391] width 1339 height 13
click at [252, 273] on body "Upgrade Current Information Systems: New Cost-effective Technology Projects to:…" at bounding box center [866, 331] width 1345 height 166
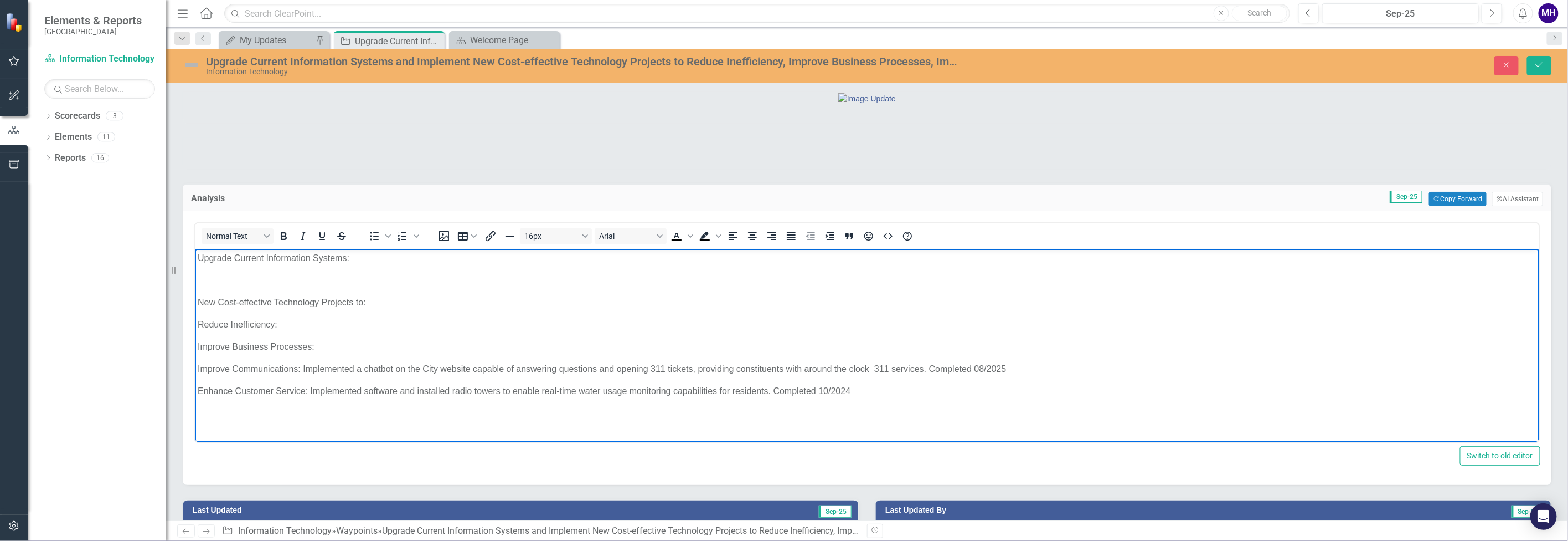
click at [359, 256] on p "Upgrade Current Information Systems:" at bounding box center [866, 258] width 1339 height 13
click at [210, 268] on body "Upgrade Current Information Systems: New Cost-effective Technology Projects to:…" at bounding box center [866, 331] width 1345 height 166
click at [205, 268] on body "Upgrade Current Information Systems: New Cost-effective Technology Projects to:…" at bounding box center [866, 331] width 1345 height 166
click at [363, 256] on p "Upgrade Current Information Systems:" at bounding box center [866, 258] width 1339 height 13
click at [211, 268] on body "Upgrade Current Information Systems: Replaced entire City network with an AI-Na…" at bounding box center [866, 331] width 1345 height 166
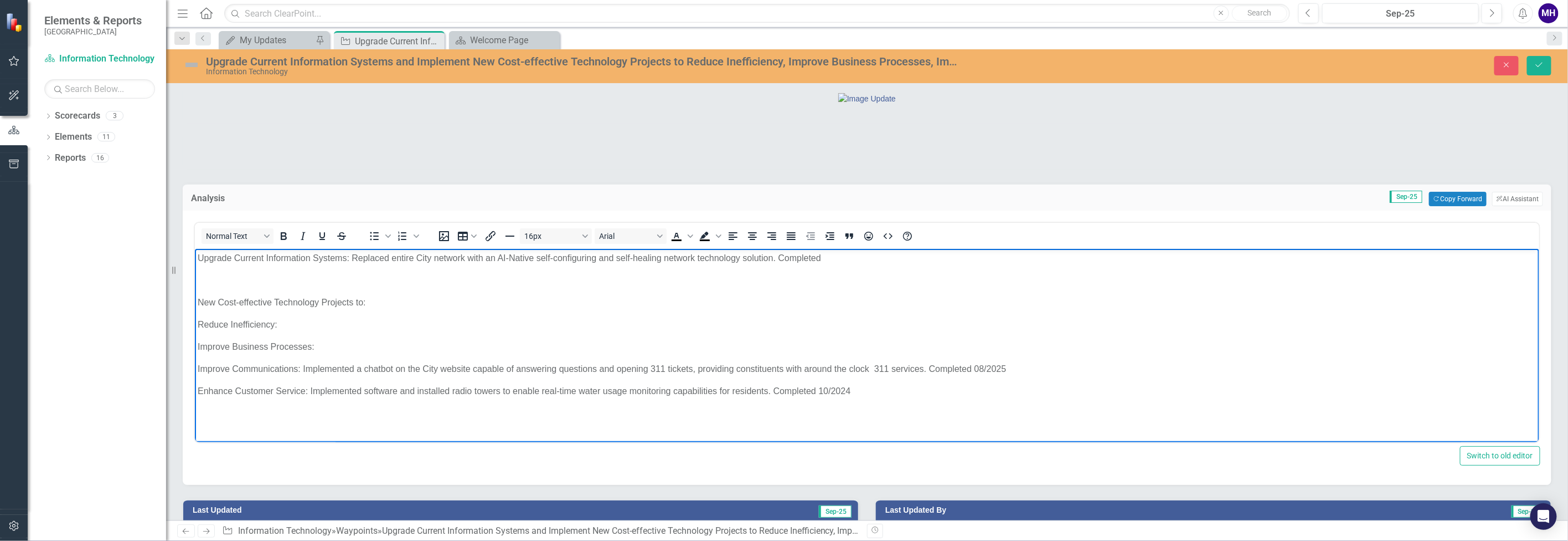
click at [205, 264] on p "Upgrade Current Information Systems: Replaced entire City network with an AI-Na…" at bounding box center [866, 258] width 1339 height 13
click at [838, 258] on p "Upgrade Current Information Systems: Replaced entire City network with an AI-Na…" at bounding box center [866, 258] width 1339 height 13
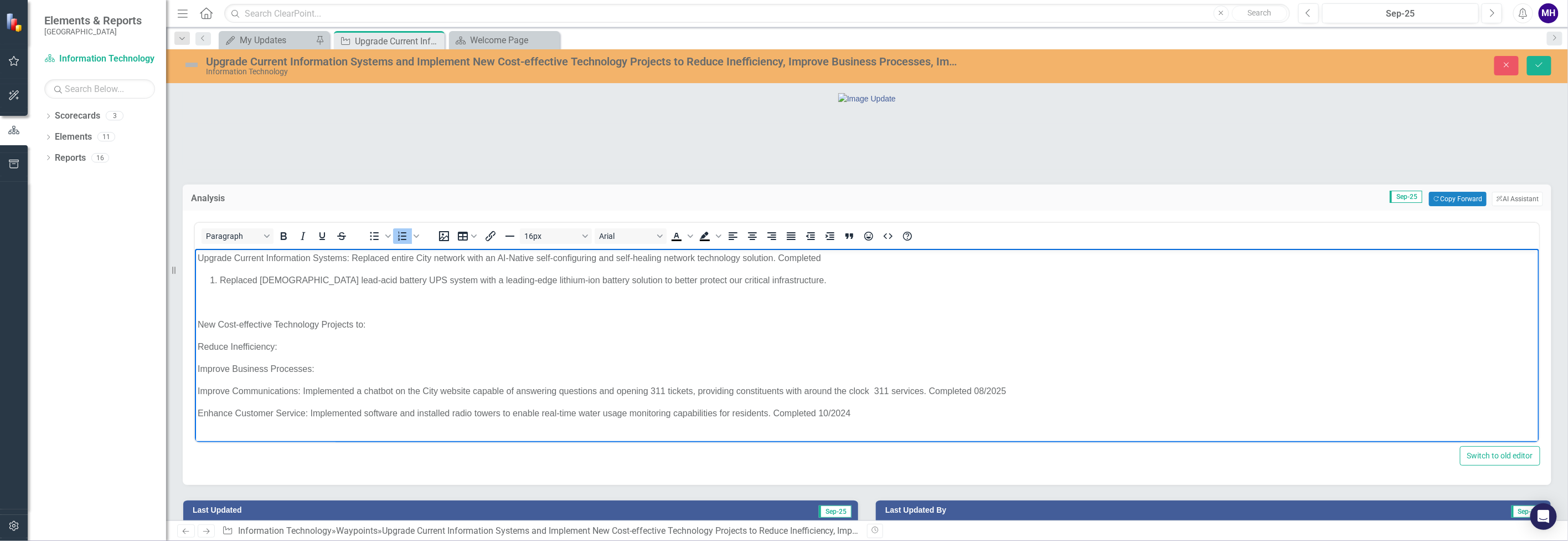
click at [221, 281] on li "Replaced [DEMOGRAPHIC_DATA] lead-acid battery UPS system with a leading-edge li…" at bounding box center [877, 280] width 1317 height 13
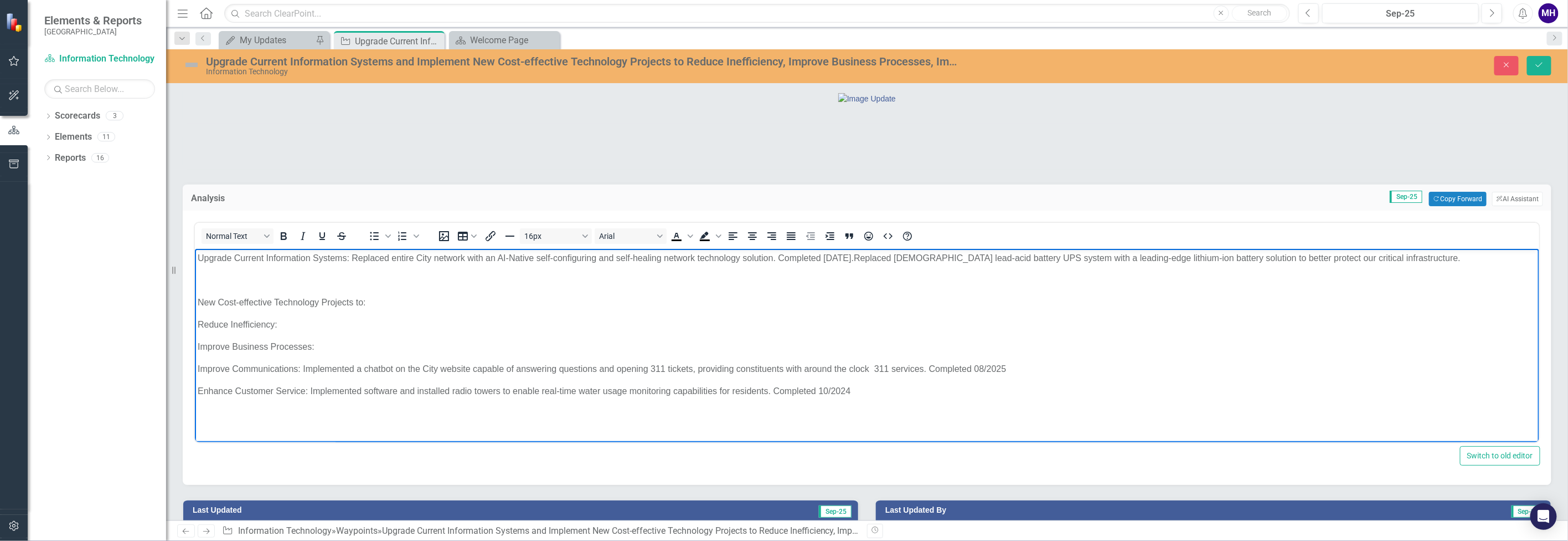
click at [1422, 258] on p "Upgrade Current Information Systems: Replaced entire City network with an AI-Na…" at bounding box center [866, 258] width 1339 height 13
drag, startPoint x: 841, startPoint y: 256, endPoint x: 823, endPoint y: 261, distance: 18.7
click at [823, 261] on p "Upgrade Current Information Systems: Replaced entire City network with an AI-Na…" at bounding box center [866, 258] width 1339 height 13
click at [1464, 258] on p "Upgrade Current Information Systems: Replaced entire City network with an AI-Na…" at bounding box center [866, 258] width 1339 height 13
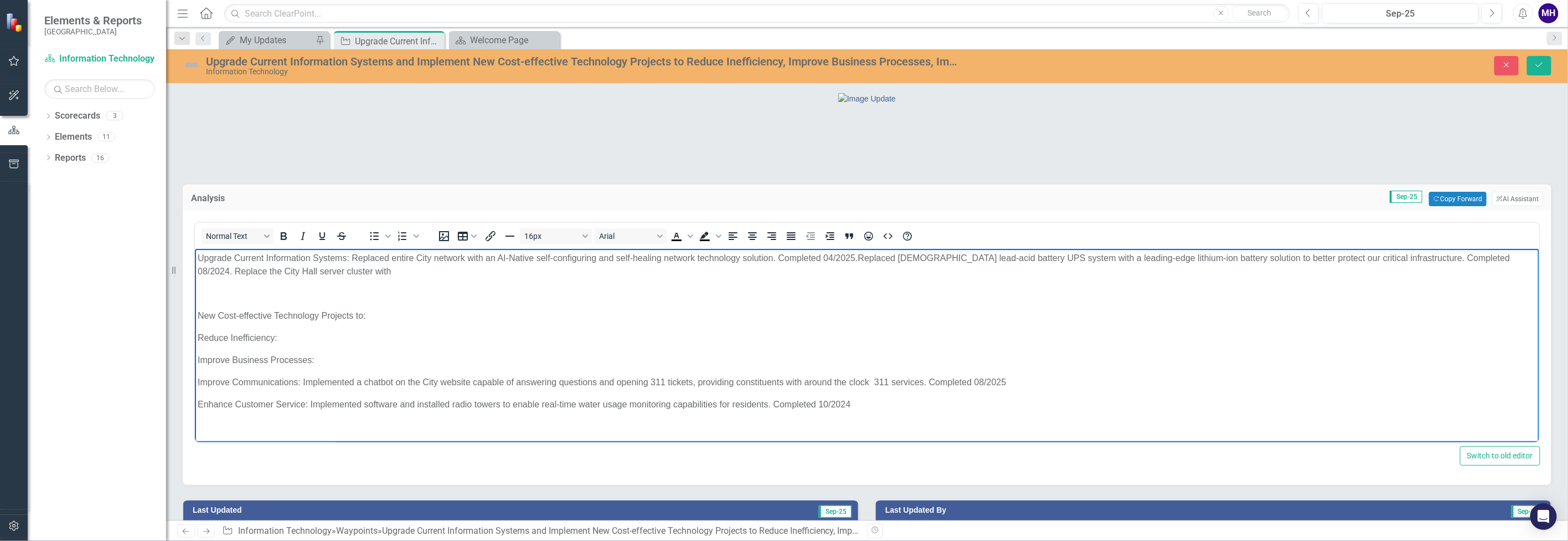
click at [366, 270] on p "Upgrade Current Information Systems: Replaced entire City network with an AI-Na…" at bounding box center [866, 265] width 1339 height 27
click at [228, 268] on p "Upgrade Current Information Systems: Replaced entire City network with an AI-Na…" at bounding box center [866, 265] width 1339 height 27
click at [670, 272] on p "Upgrade Current Information Systems: Replaced entire City network with an AI-Na…" at bounding box center [866, 265] width 1339 height 27
click at [465, 258] on p "Upgrade Current Information Systems: Replaced entire City network with an AI-Na…" at bounding box center [866, 265] width 1339 height 27
click at [212, 295] on p "Rich Text Area. Press ALT-0 for help." at bounding box center [866, 294] width 1339 height 13
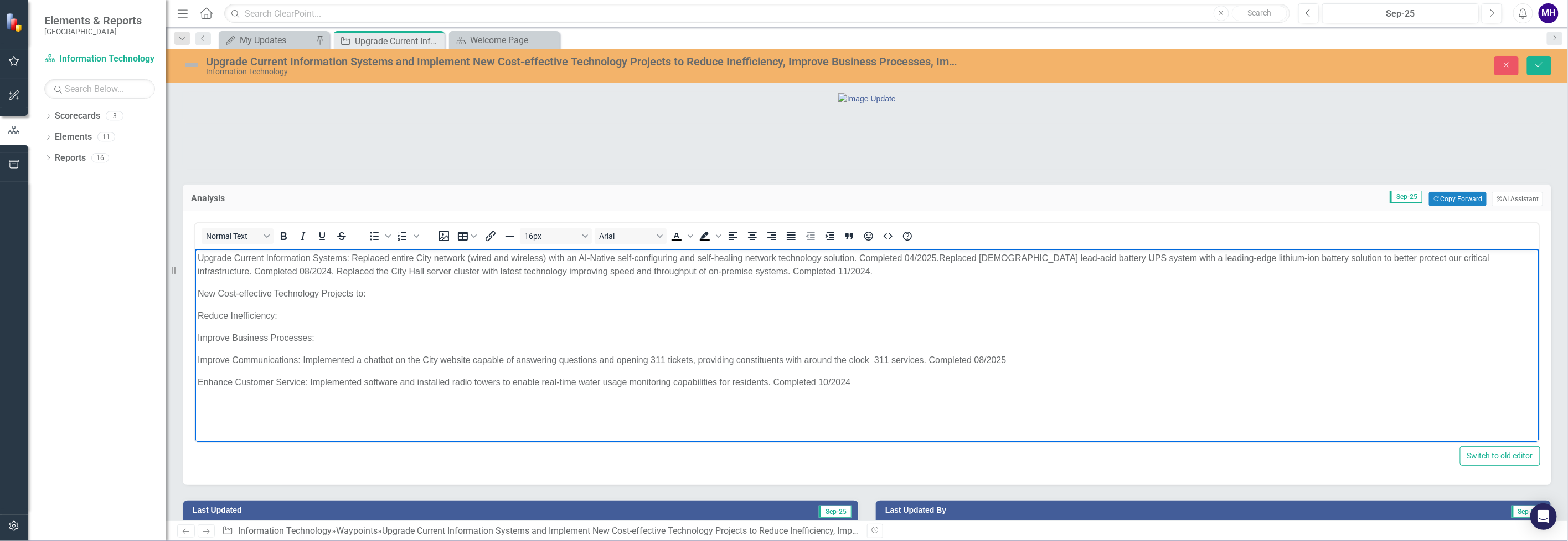
click at [299, 316] on p "Reduce Inefficiency:" at bounding box center [866, 316] width 1339 height 13
click at [321, 336] on p "Improve Business Processes:" at bounding box center [866, 338] width 1339 height 13
click at [282, 314] on p "Reduce Inefficiency:" at bounding box center [866, 316] width 1339 height 13
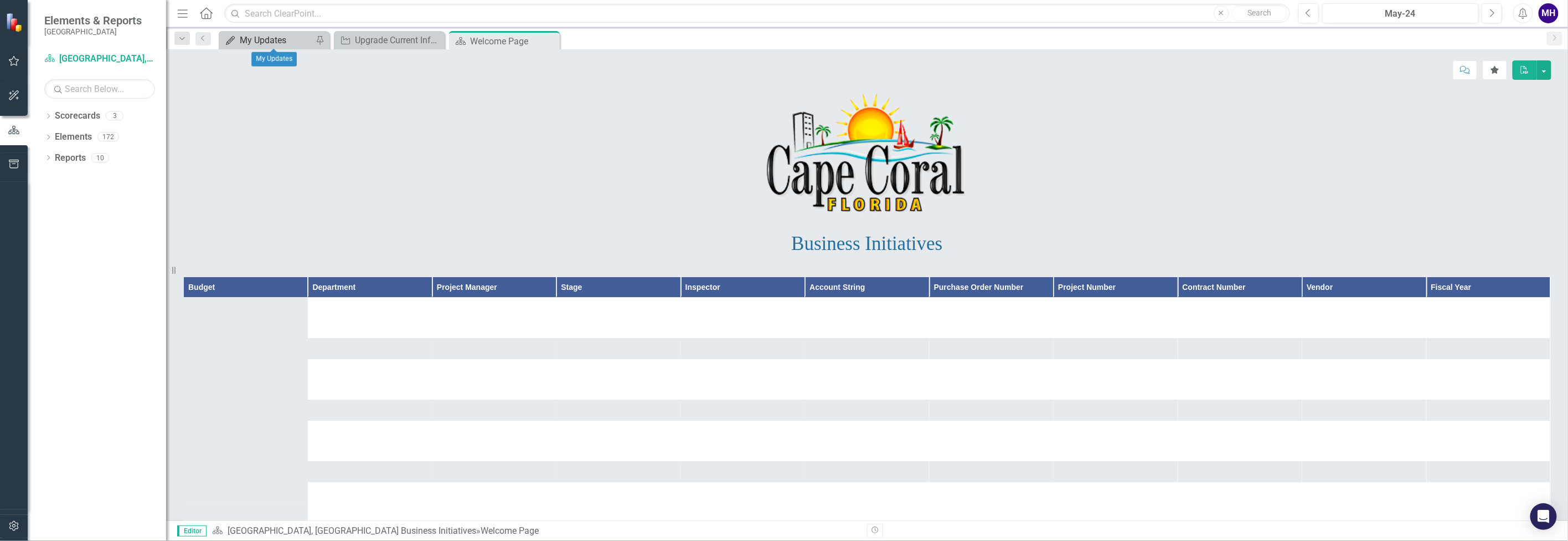
click at [289, 37] on div "My Updates" at bounding box center [276, 40] width 73 height 14
